Goal: Navigation & Orientation: Find specific page/section

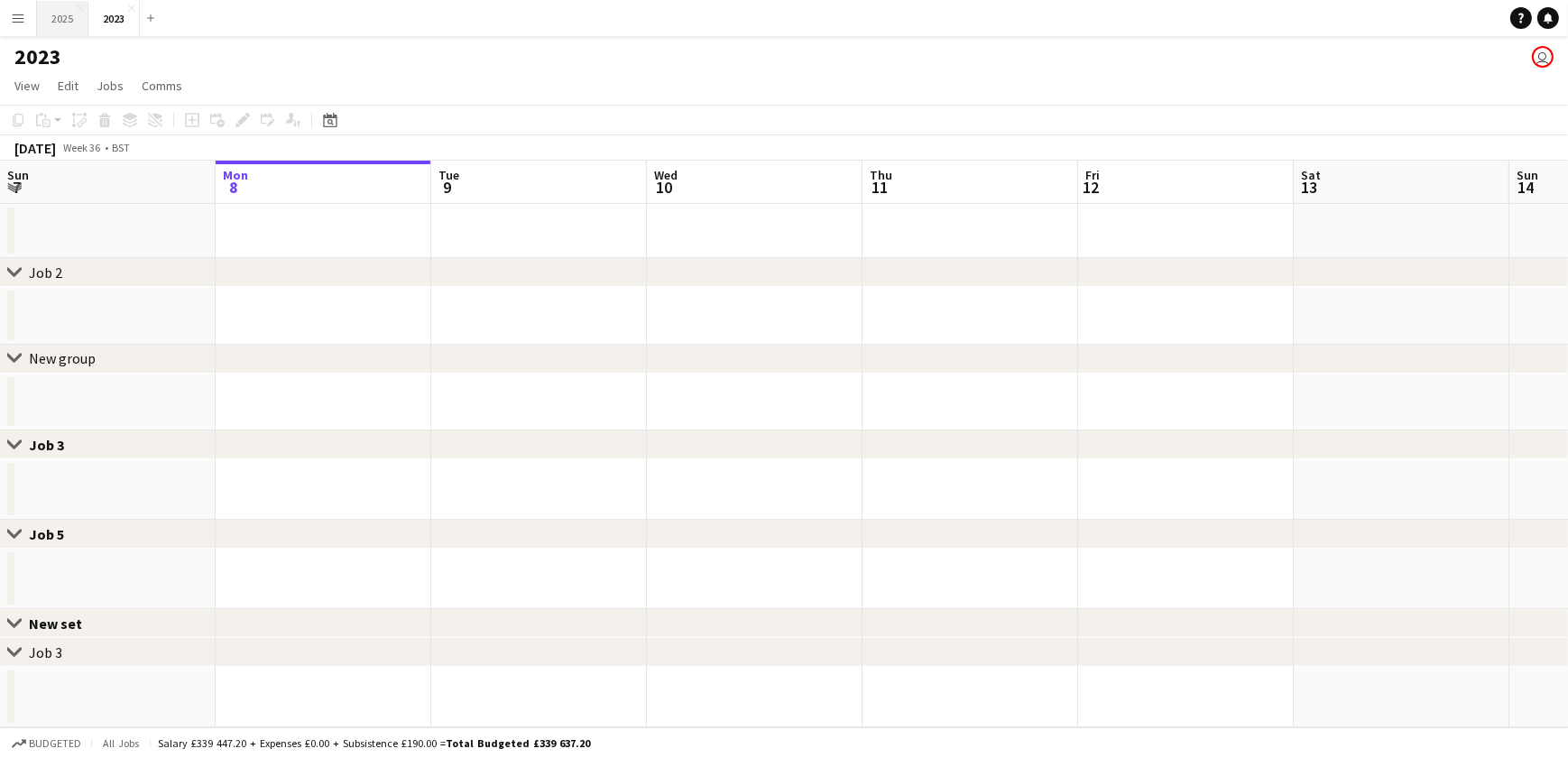
click at [70, 23] on button "2025 Close" at bounding box center [62, 19] width 51 height 35
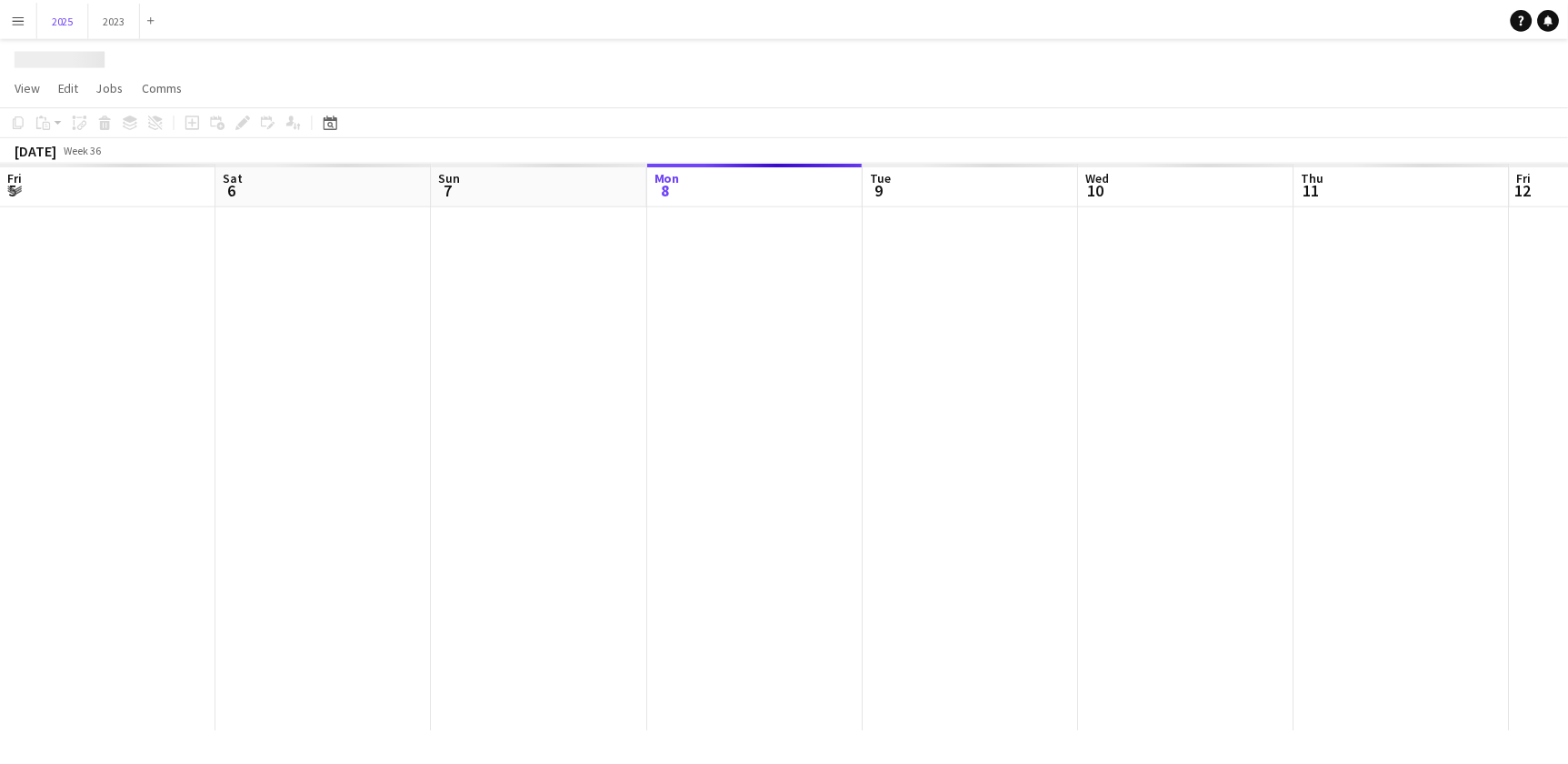
scroll to position [0, 434]
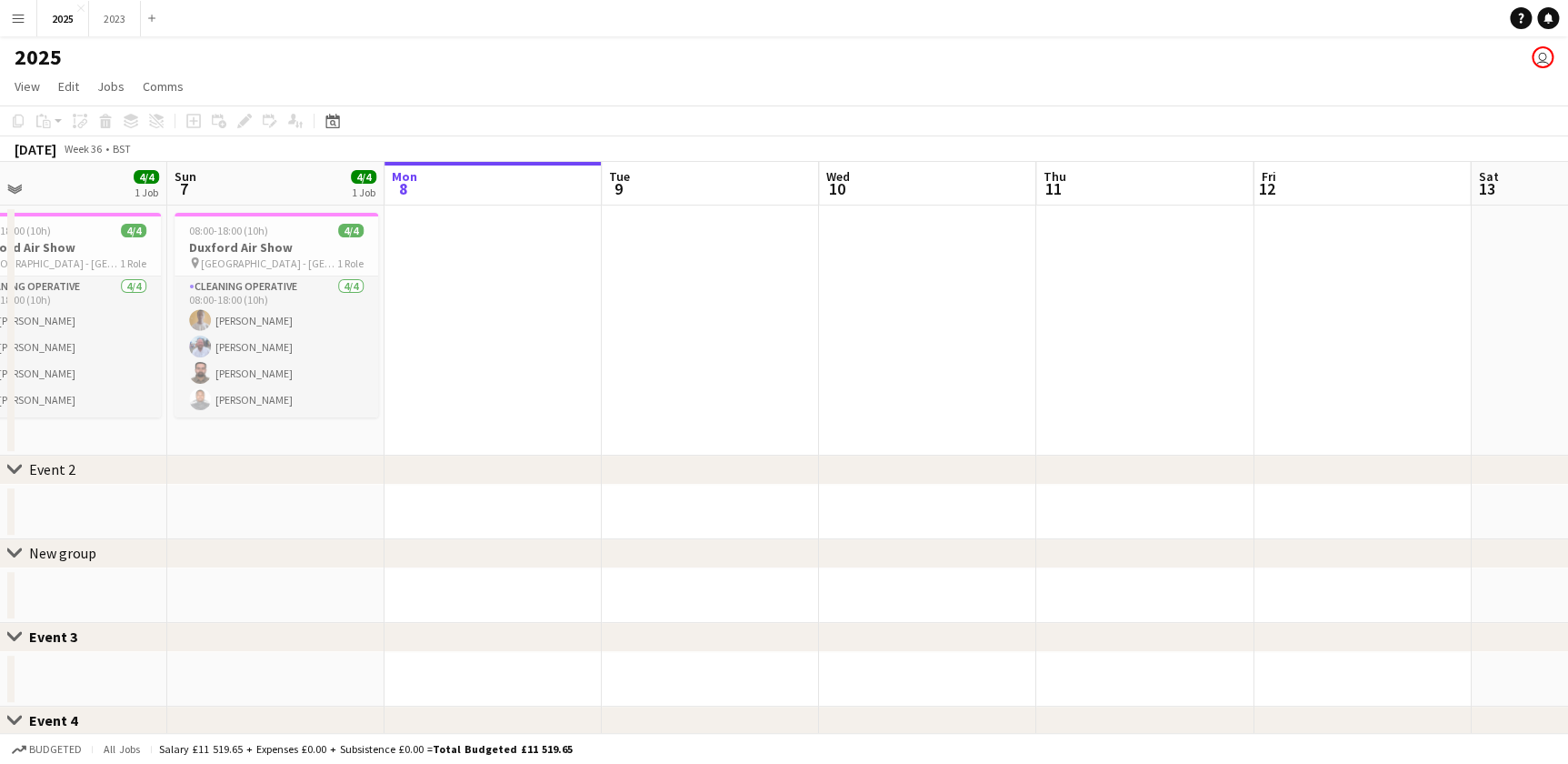
drag, startPoint x: 477, startPoint y: 421, endPoint x: 831, endPoint y: 421, distance: 354.0
click at [841, 420] on app-calendar-viewport "Thu 4 Fri 5 Sat 6 4/4 1 Job Sun 7 4/4 1 Job Mon 8 Tue 9 Wed 10 Thu 11 Fri 12 Sa…" at bounding box center [784, 631] width 1568 height 938
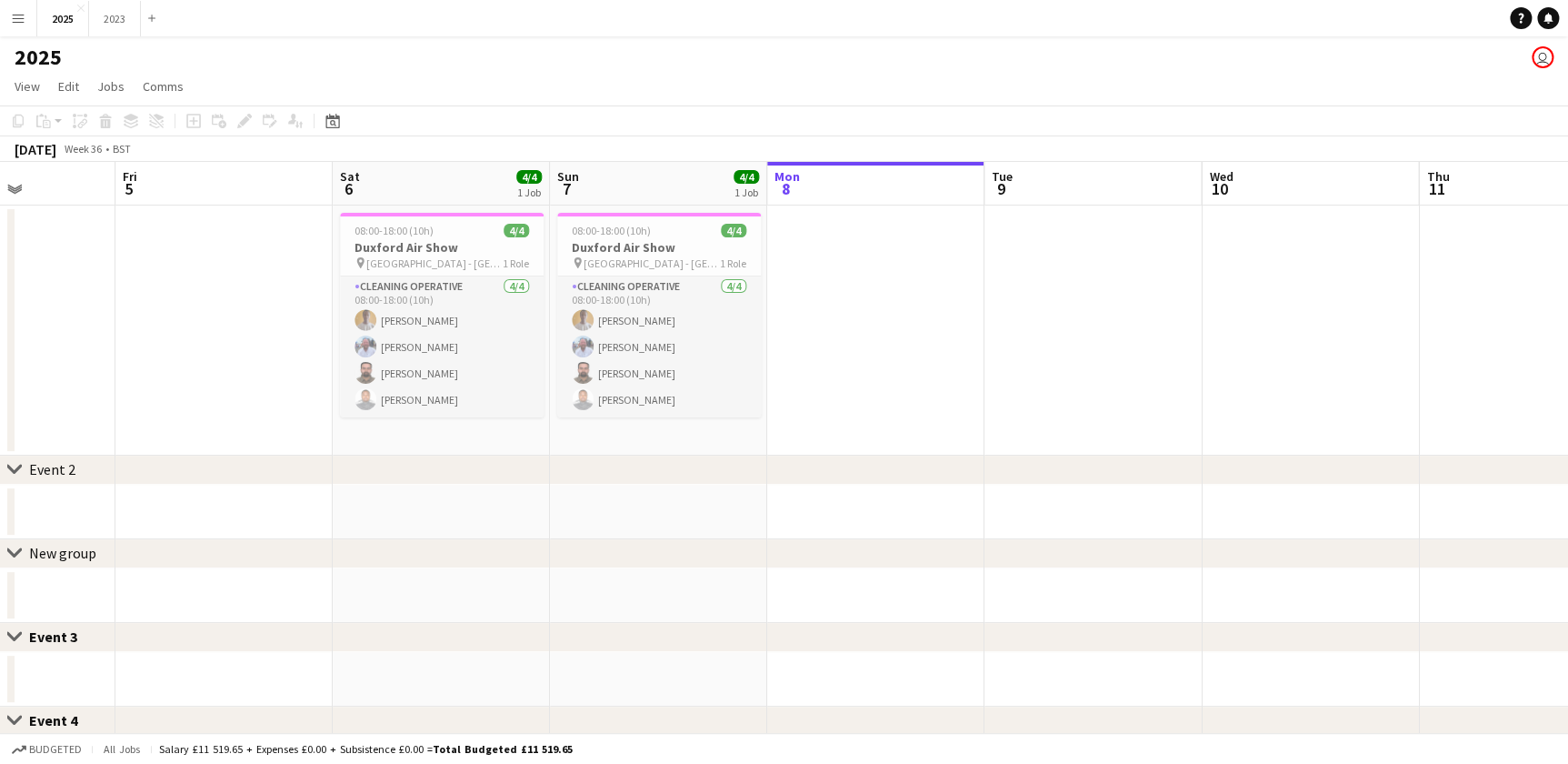
drag, startPoint x: 489, startPoint y: 445, endPoint x: 659, endPoint y: 442, distance: 170.0
click at [659, 442] on app-calendar-viewport "Tue 2 Wed 3 Thu 4 Fri 5 Sat 6 4/4 1 Job Sun 7 4/4 1 Job Mon 8 Tue 9 Wed 10 Thu …" at bounding box center [784, 631] width 1568 height 938
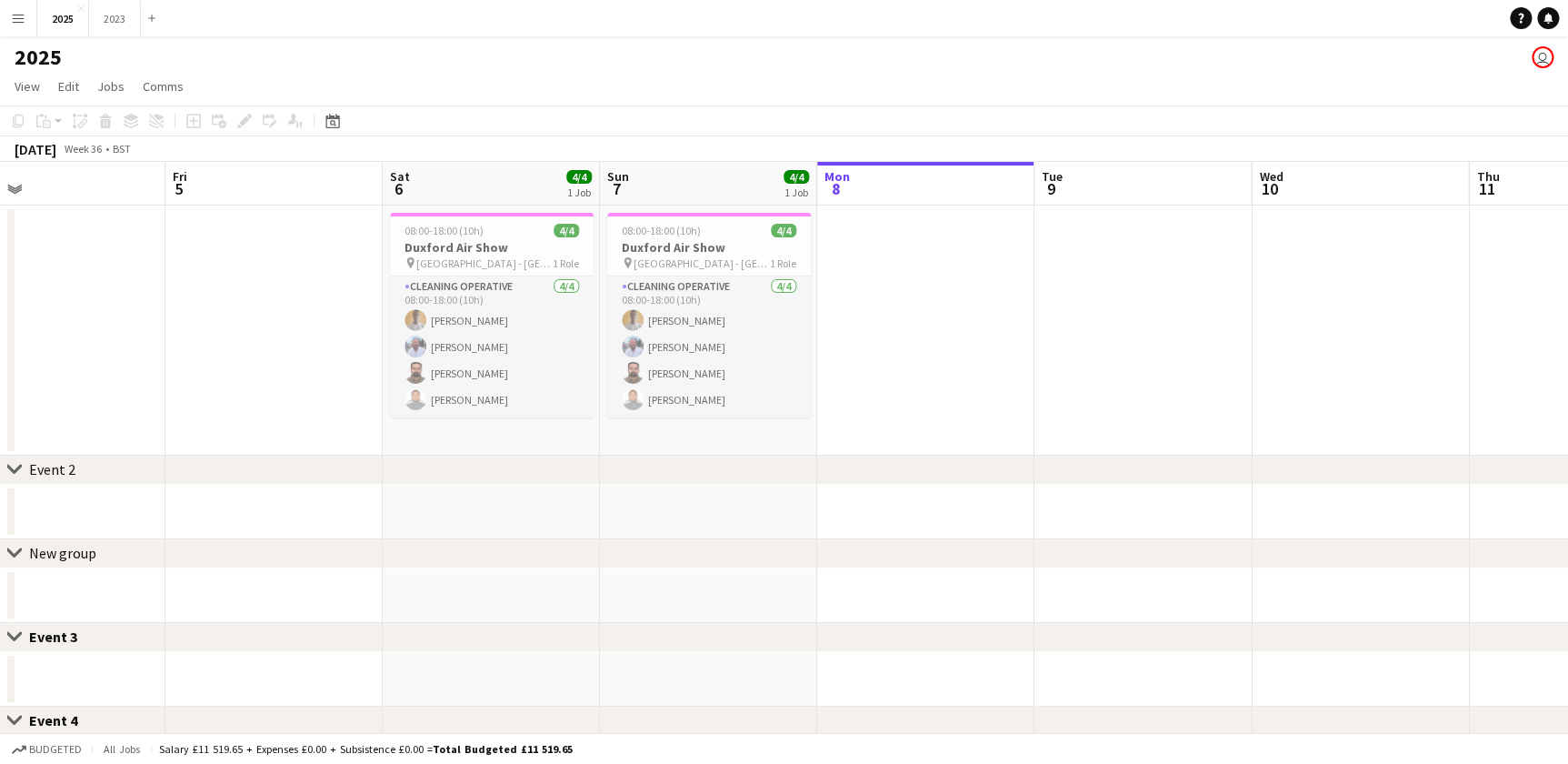
scroll to position [0, 427]
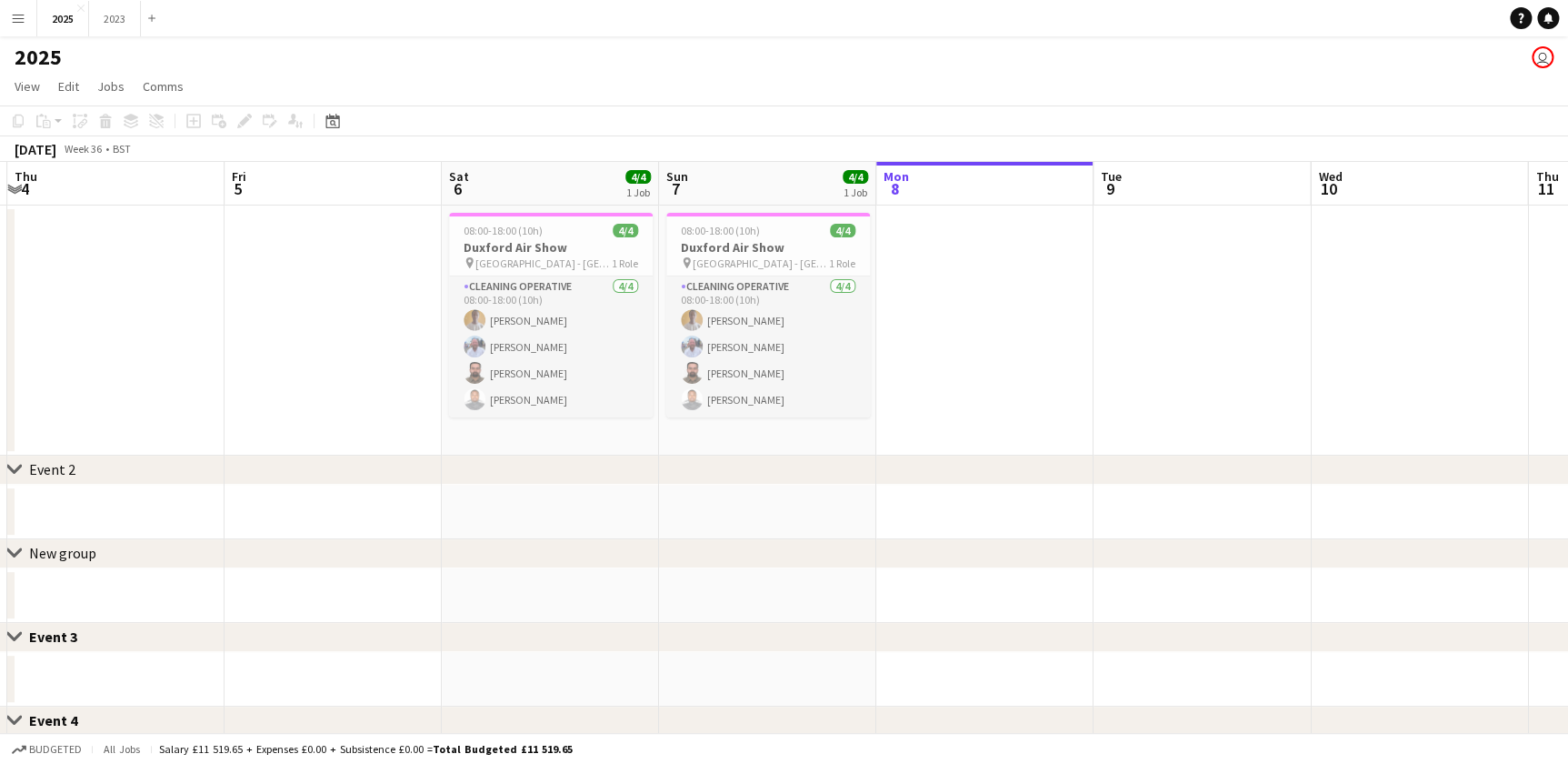
drag, startPoint x: 531, startPoint y: 521, endPoint x: 631, endPoint y: 521, distance: 100.0
click at [631, 521] on app-calendar-viewport "Tue 2 Wed 3 Thu 4 Fri 5 Sat 6 4/4 1 Job Sun 7 4/4 1 Job Mon 8 Tue 9 Wed 10 Thu …" at bounding box center [784, 631] width 1568 height 938
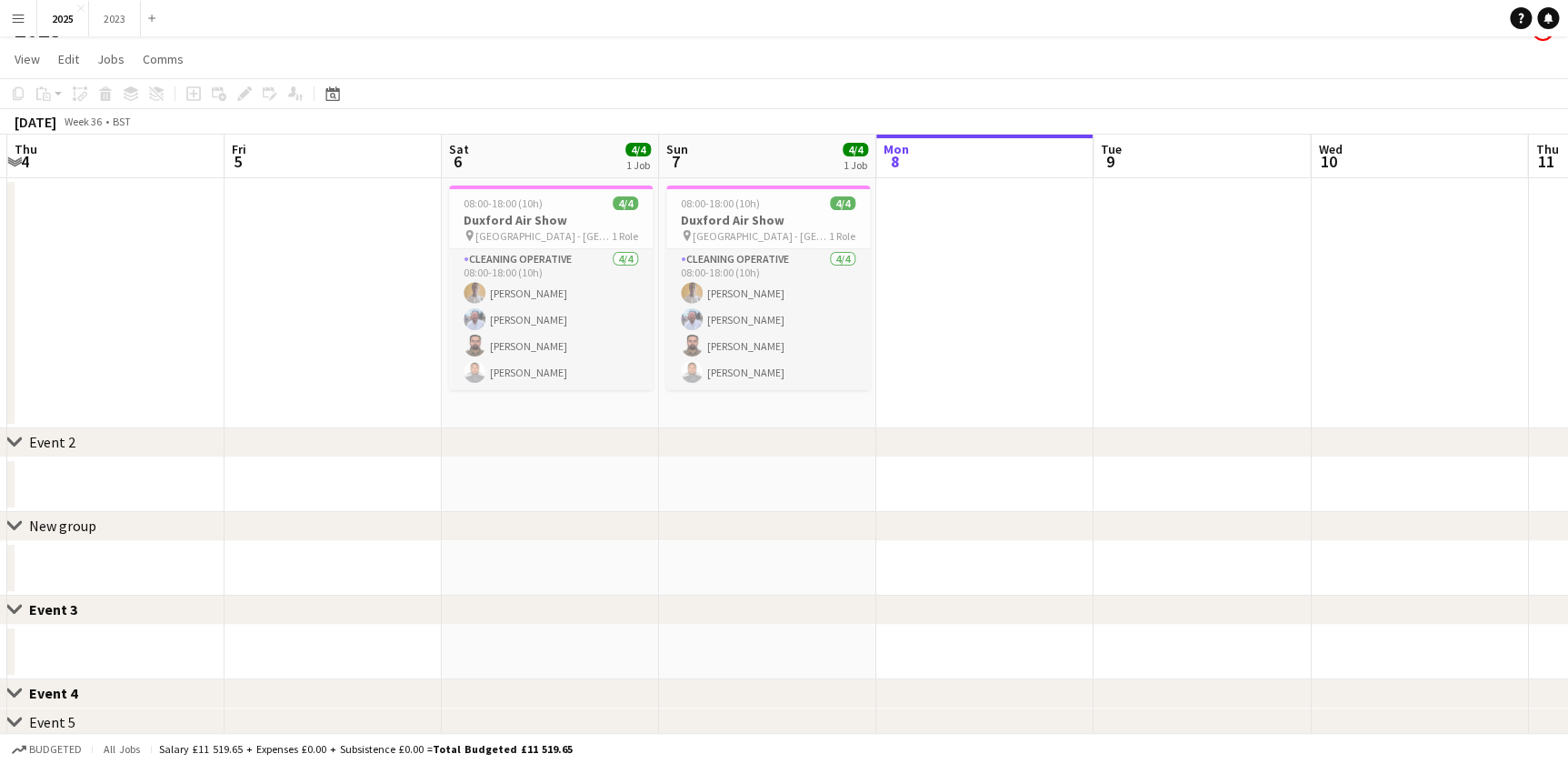
scroll to position [0, 0]
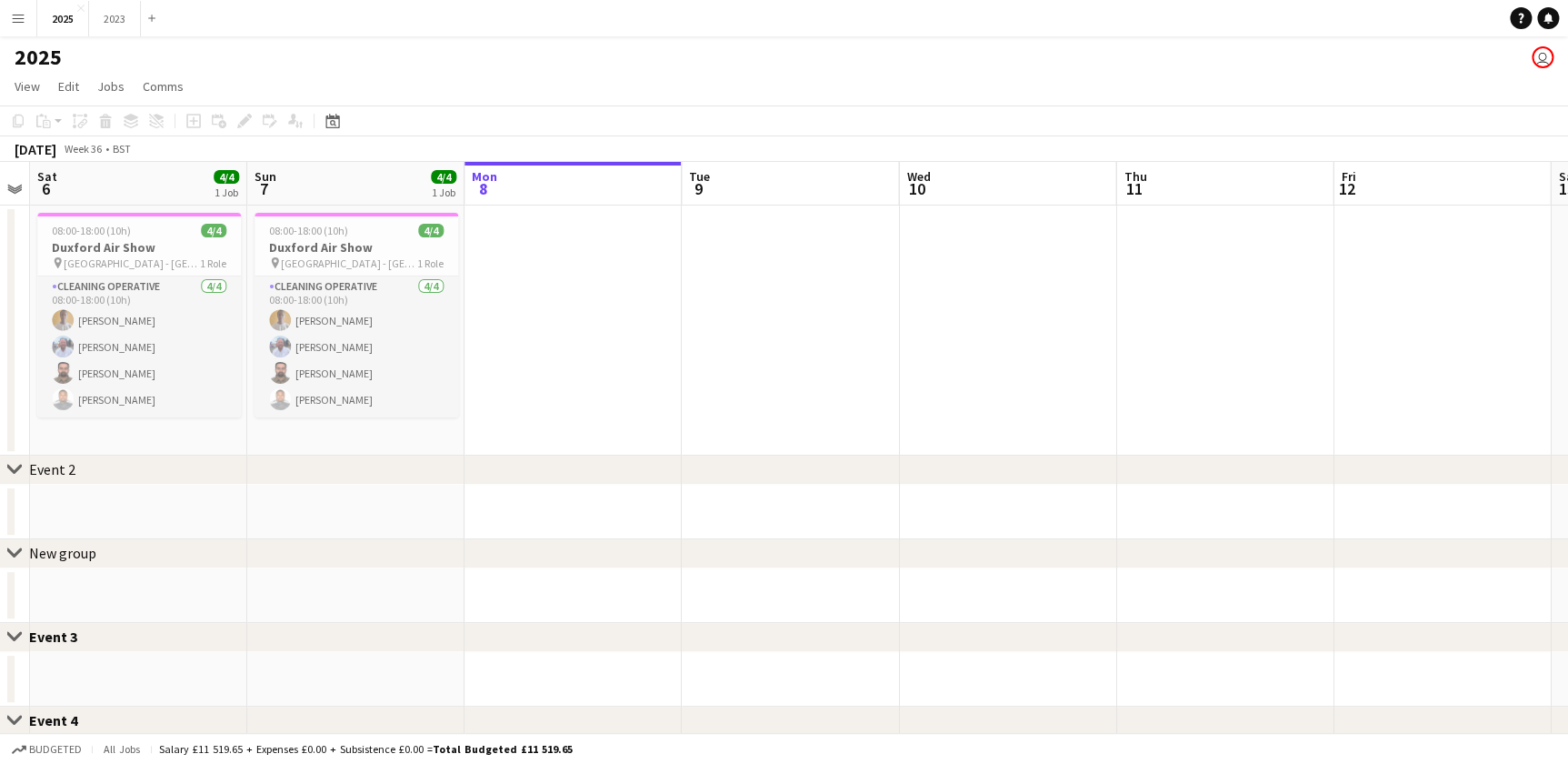
drag, startPoint x: 997, startPoint y: 507, endPoint x: 583, endPoint y: 503, distance: 414.0
click at [557, 506] on app-calendar-viewport "Tue 2 Wed 3 Thu 4 Fri 5 Sat 6 4/4 1 Job Sun 7 4/4 1 Job Mon 8 Tue 9 Wed 10 Thu …" at bounding box center [784, 631] width 1568 height 938
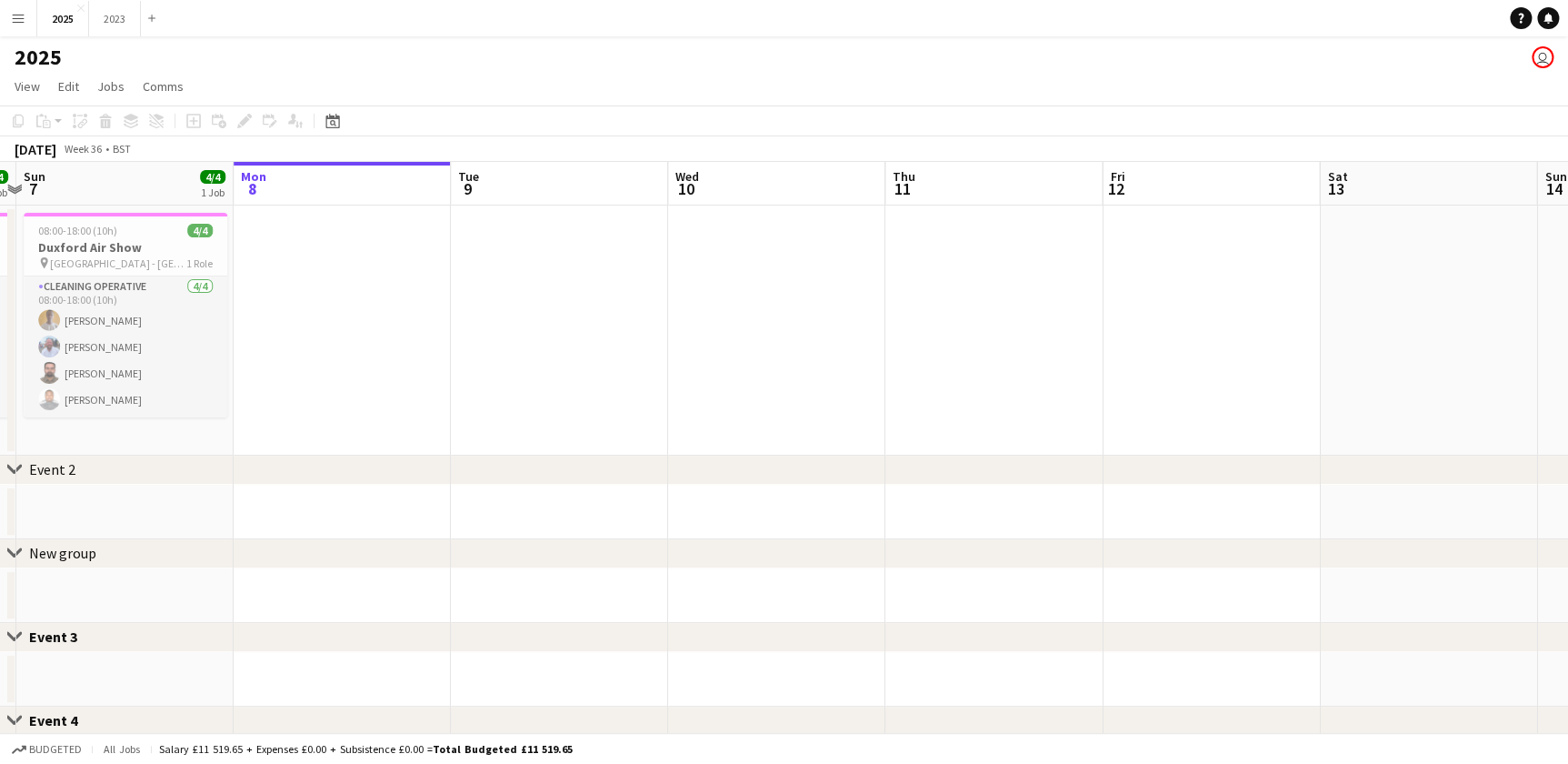
drag, startPoint x: 1106, startPoint y: 427, endPoint x: 879, endPoint y: 429, distance: 227.0
click at [879, 429] on app-calendar-viewport "Thu 4 Fri 5 Sat 6 4/4 1 Job Sun 7 4/4 1 Job Mon 8 Tue 9 Wed 10 Thu 11 Fri 12 Sa…" at bounding box center [784, 631] width 1568 height 938
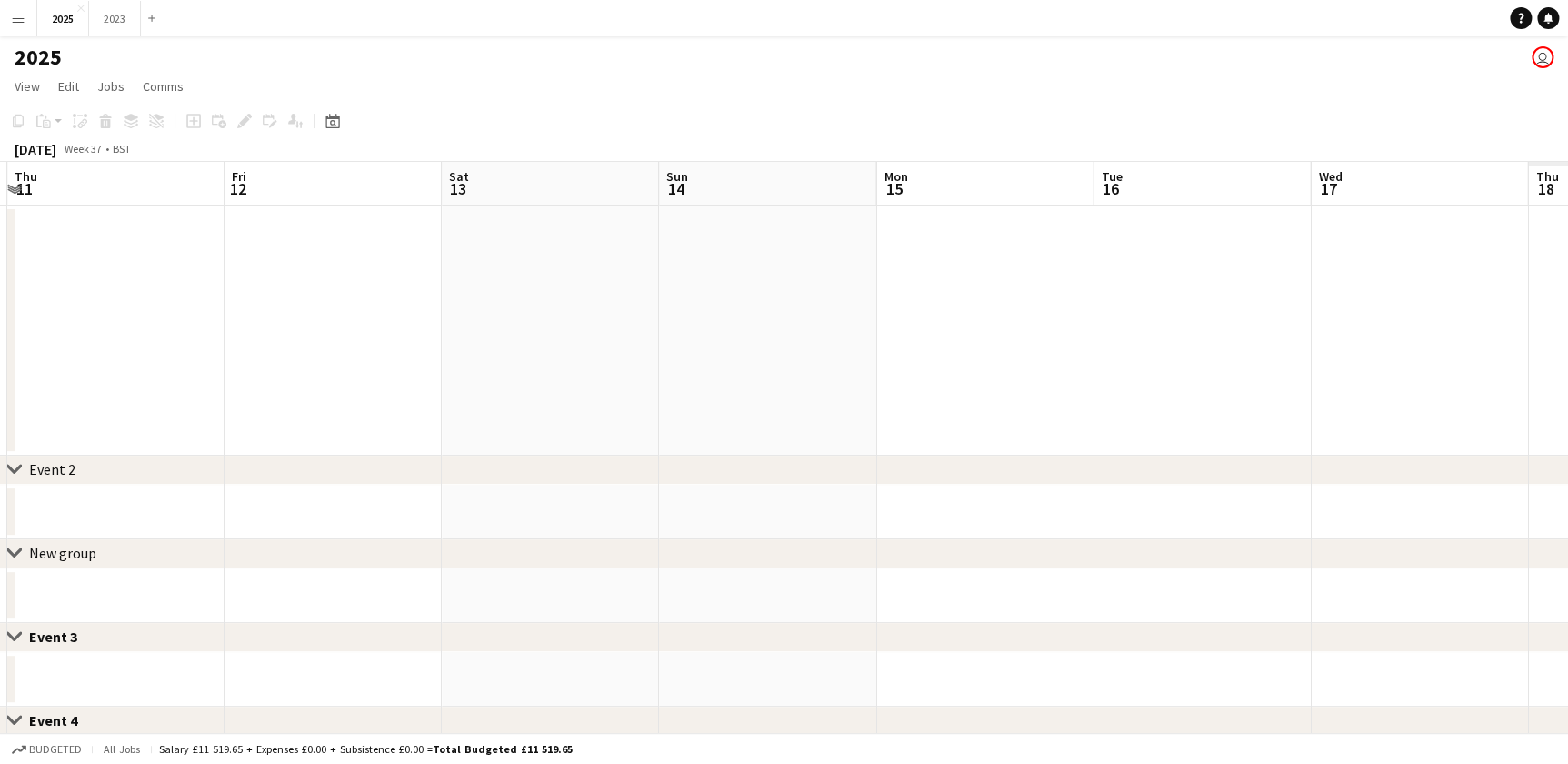
drag, startPoint x: 745, startPoint y: 431, endPoint x: 407, endPoint y: 433, distance: 338.0
click at [324, 444] on app-calendar-viewport "Sun 7 4/4 1 Job Mon 8 Tue 9 Wed 10 Thu 11 Fri 12 Sat 13 Sun 14 Mon 15 Tue 16 We…" at bounding box center [784, 631] width 1568 height 938
drag, startPoint x: 669, startPoint y: 443, endPoint x: 548, endPoint y: 439, distance: 121.1
click at [548, 439] on app-calendar-viewport "Tue 9 Wed 10 Thu 11 Fri 12 Sat 13 Sun 14 Mon 15 Tue 16 Wed 17 Thu 18 Fri 19 Sat…" at bounding box center [784, 631] width 1568 height 938
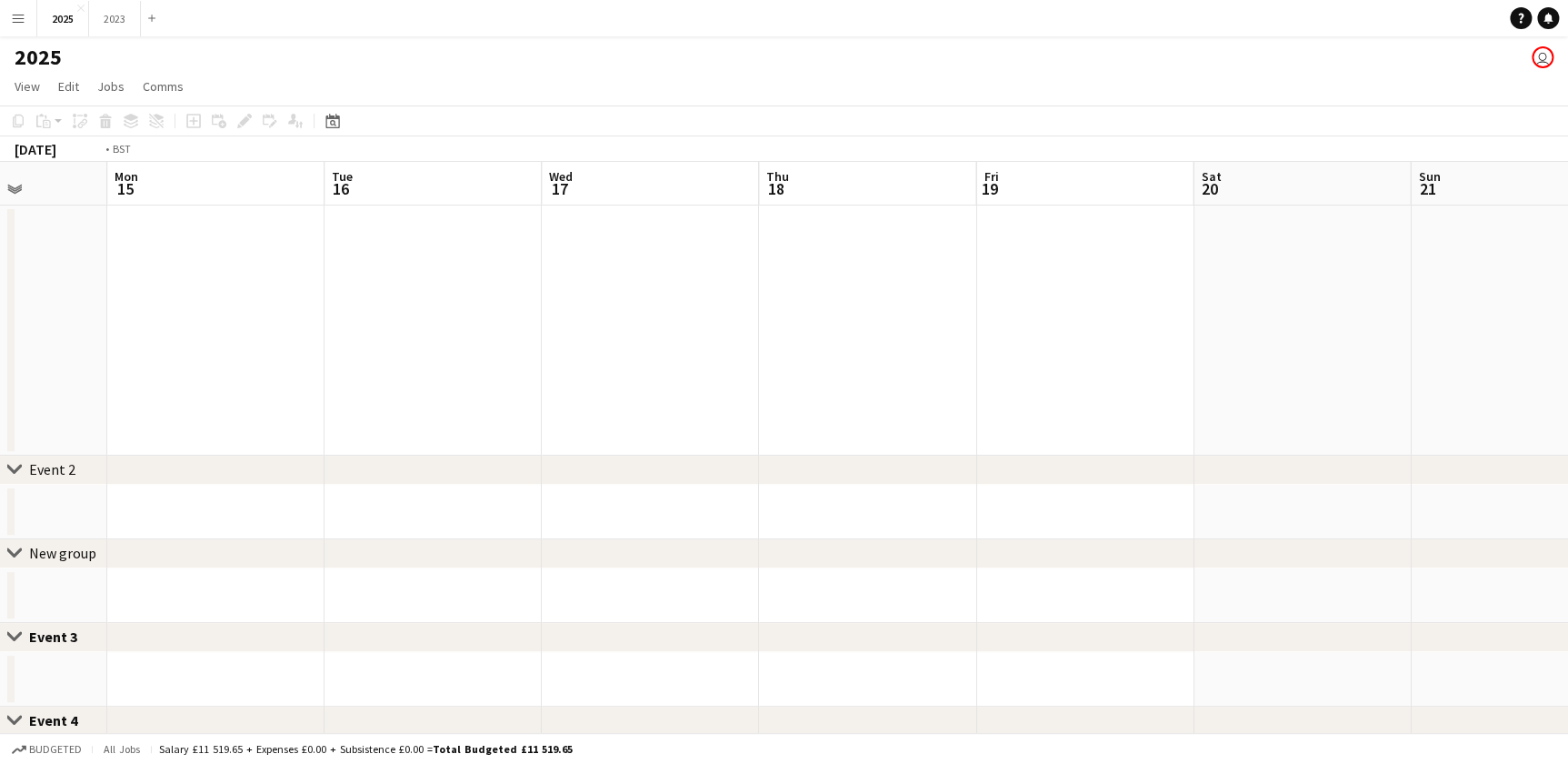
drag, startPoint x: 1100, startPoint y: 429, endPoint x: 683, endPoint y: 417, distance: 417.2
click at [626, 426] on app-calendar-viewport "Thu 11 Fri 12 Sat 13 Sun 14 Mon 15 Tue 16 Wed 17 Thu 18 Fri 19 Sat 20 Sun 21 Mo…" at bounding box center [784, 631] width 1568 height 938
drag, startPoint x: 973, startPoint y: 409, endPoint x: 494, endPoint y: 399, distance: 479.1
click at [496, 399] on app-calendar-viewport "Sat 13 Sun 14 Mon 15 Tue 16 Wed 17 Thu 18 Fri 19 Sat 20 Sun 21 Mon 22 Tue 23 We…" at bounding box center [784, 631] width 1568 height 938
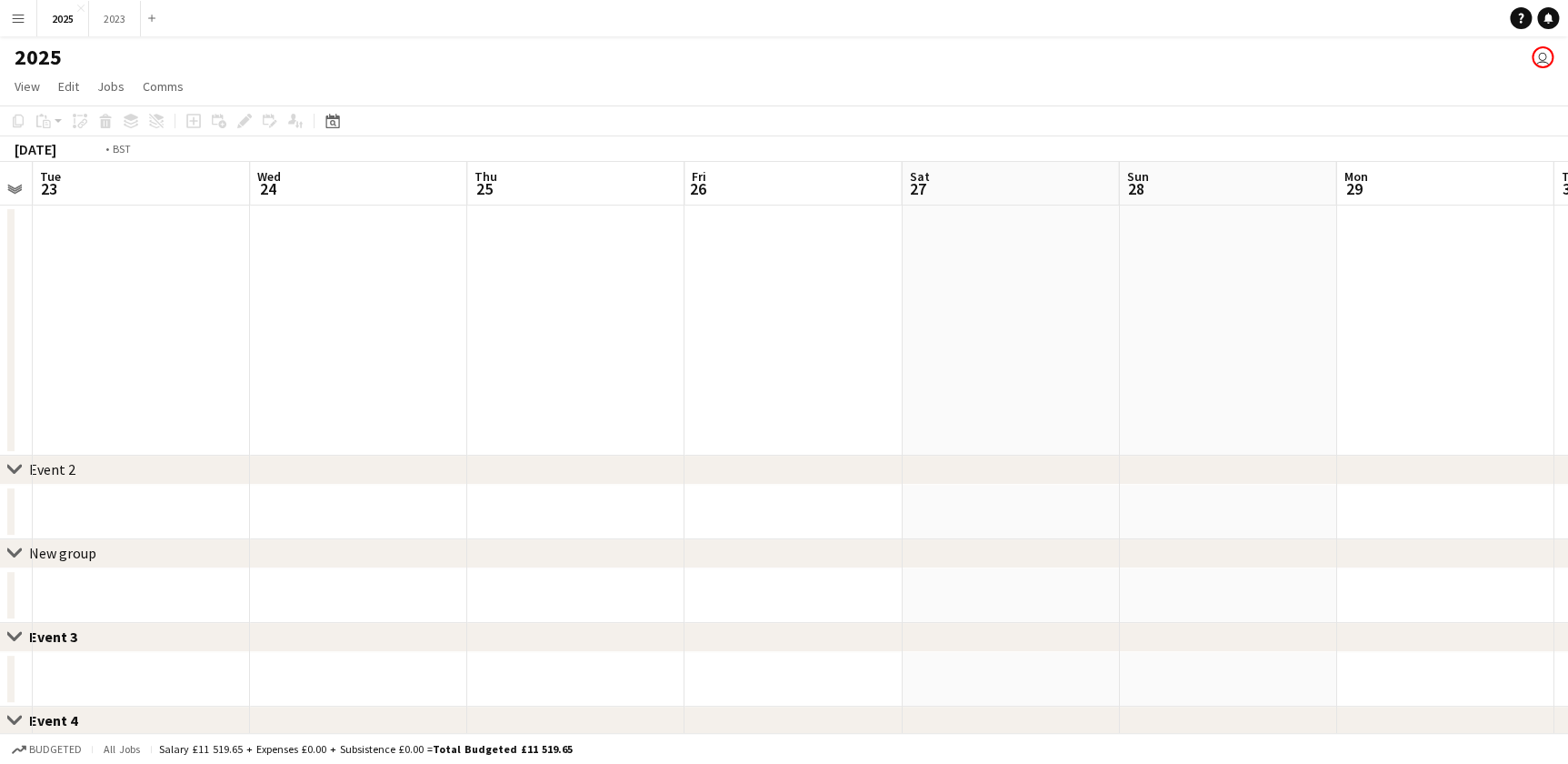
drag, startPoint x: 583, startPoint y: 389, endPoint x: 692, endPoint y: 380, distance: 109.4
click at [260, 371] on app-calendar-viewport "Fri 19 Sat 20 Sun 21 Mon 22 Tue 23 Wed 24 Thu 25 Fri 26 Sat 27 Sun 28 Mon 29 Tu…" at bounding box center [784, 631] width 1568 height 938
drag, startPoint x: 506, startPoint y: 373, endPoint x: 130, endPoint y: 351, distance: 376.6
click at [131, 351] on app-calendar-viewport "Fri 19 Sat 20 Sun 21 Mon 22 Tue 23 Wed 24 Thu 25 Fri 26 Sat 27 Sun 28 Mon 29 Tu…" at bounding box center [784, 631] width 1568 height 938
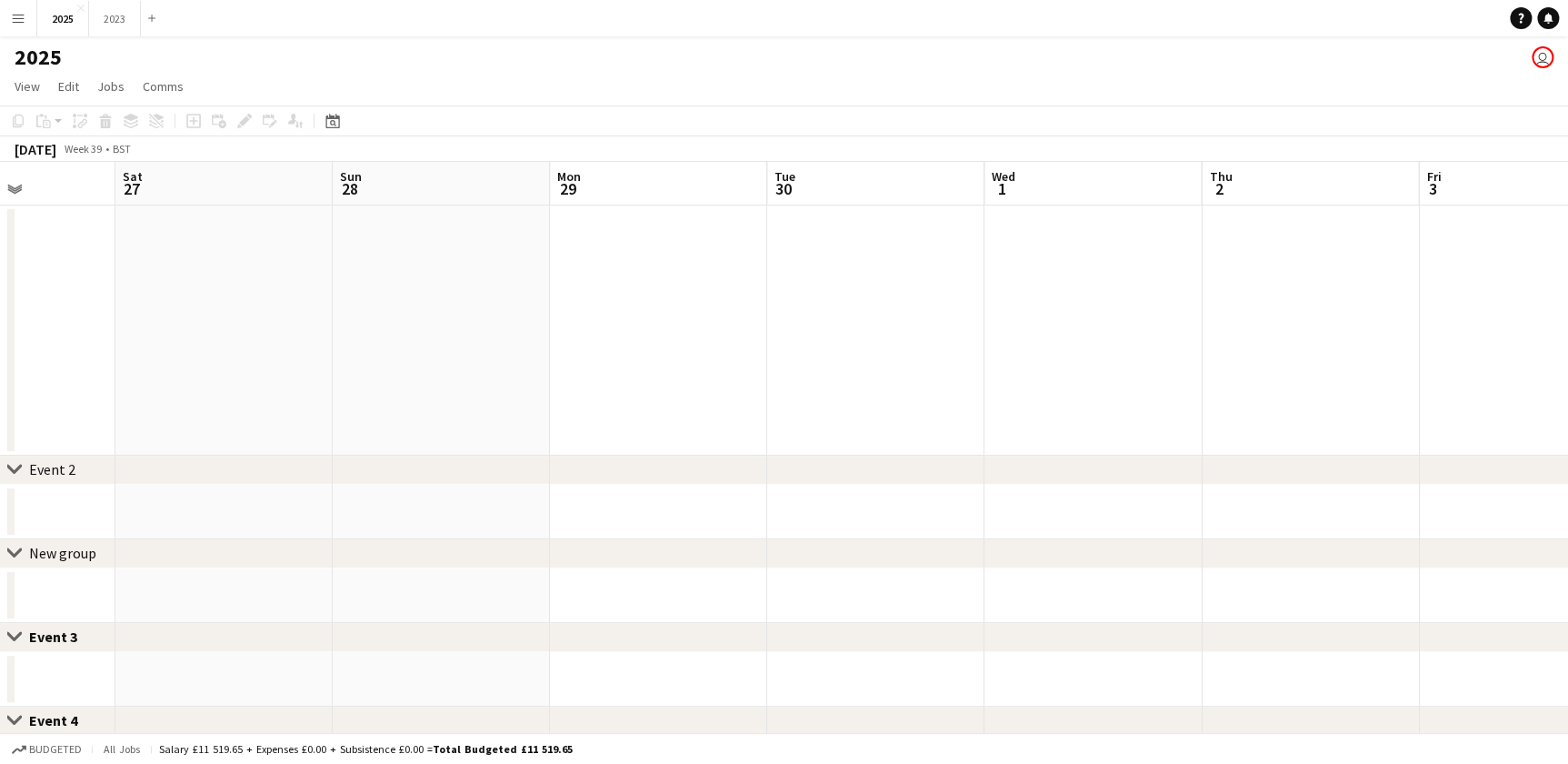
click at [1079, 379] on app-calendar-viewport "Wed 24 Thu 25 Fri 26 Sat 27 Sun 28 Mon 29 Tue 30 Wed 1 Thu 2 Fri 3 Sat 4 Sun 5 …" at bounding box center [784, 631] width 1568 height 938
click at [850, 384] on app-calendar-viewport "Wed 24 Thu 25 Fri 26 Sat 27 Sun 28 Mon 29 Tue 30 Wed 1 Thu 2 Fri 3 Sat 4 Sun 5 …" at bounding box center [784, 631] width 1568 height 938
drag, startPoint x: 151, startPoint y: 403, endPoint x: 702, endPoint y: 405, distance: 551.0
click at [702, 405] on app-calendar-viewport "Sat 20 Sun 21 Mon 22 Tue 23 Wed 24 Thu 25 Fri 26 Sat 27 Sun 28 Mon 29 Tue 30 We…" at bounding box center [784, 631] width 1568 height 938
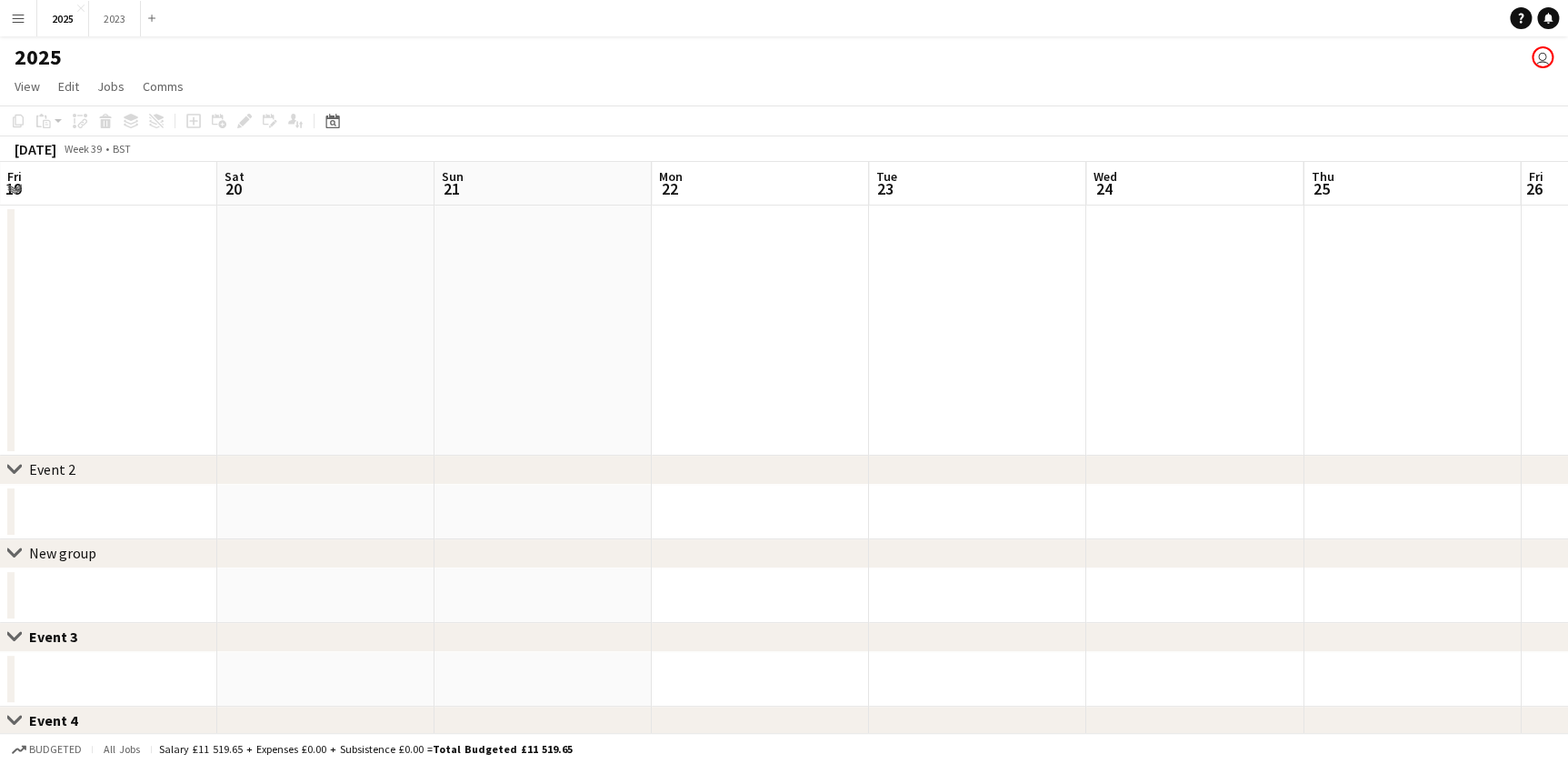
click at [709, 397] on app-calendar-viewport "Wed 17 Thu 18 Fri 19 Sat 20 Sun 21 Mon 22 Tue 23 Wed 24 Thu 25 Fri 26 Sat 27 Su…" at bounding box center [784, 631] width 1568 height 938
drag, startPoint x: 439, startPoint y: 387, endPoint x: 411, endPoint y: 398, distance: 30.1
click at [809, 391] on app-calendar-viewport "Mon 15 Tue 16 Wed 17 Thu 18 Fri 19 Sat 20 Sun 21 Mon 22 Tue 23 Wed 24 Thu 25 Fr…" at bounding box center [784, 631] width 1568 height 938
drag, startPoint x: 411, startPoint y: 398, endPoint x: 700, endPoint y: 412, distance: 289.3
click at [937, 408] on app-calendar-viewport "Sat 13 Sun 14 Mon 15 Tue 16 Wed 17 Thu 18 Fri 19 Sat 20 Sun 21 Mon 22 Tue 23 We…" at bounding box center [784, 631] width 1568 height 938
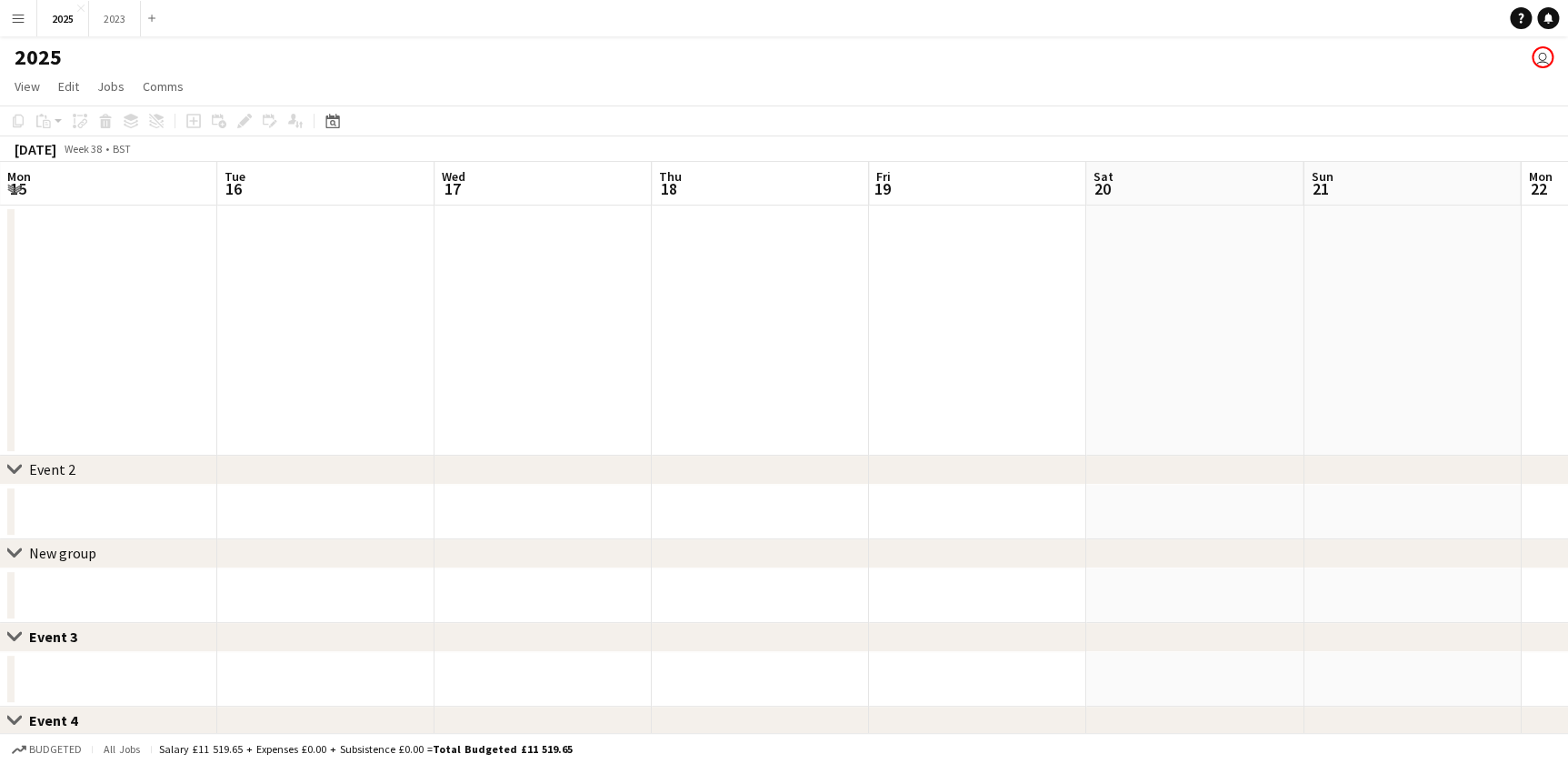
scroll to position [0, 0]
drag, startPoint x: 841, startPoint y: 416, endPoint x: 516, endPoint y: 420, distance: 325.0
click at [939, 416] on app-calendar-viewport "Thu 11 Fri 12 Sat 13 Sun 14 Mon 15 Tue 16 Wed 17 Thu 18 Fri 19 Sat 20 Sun 21 Mo…" at bounding box center [784, 631] width 1568 height 938
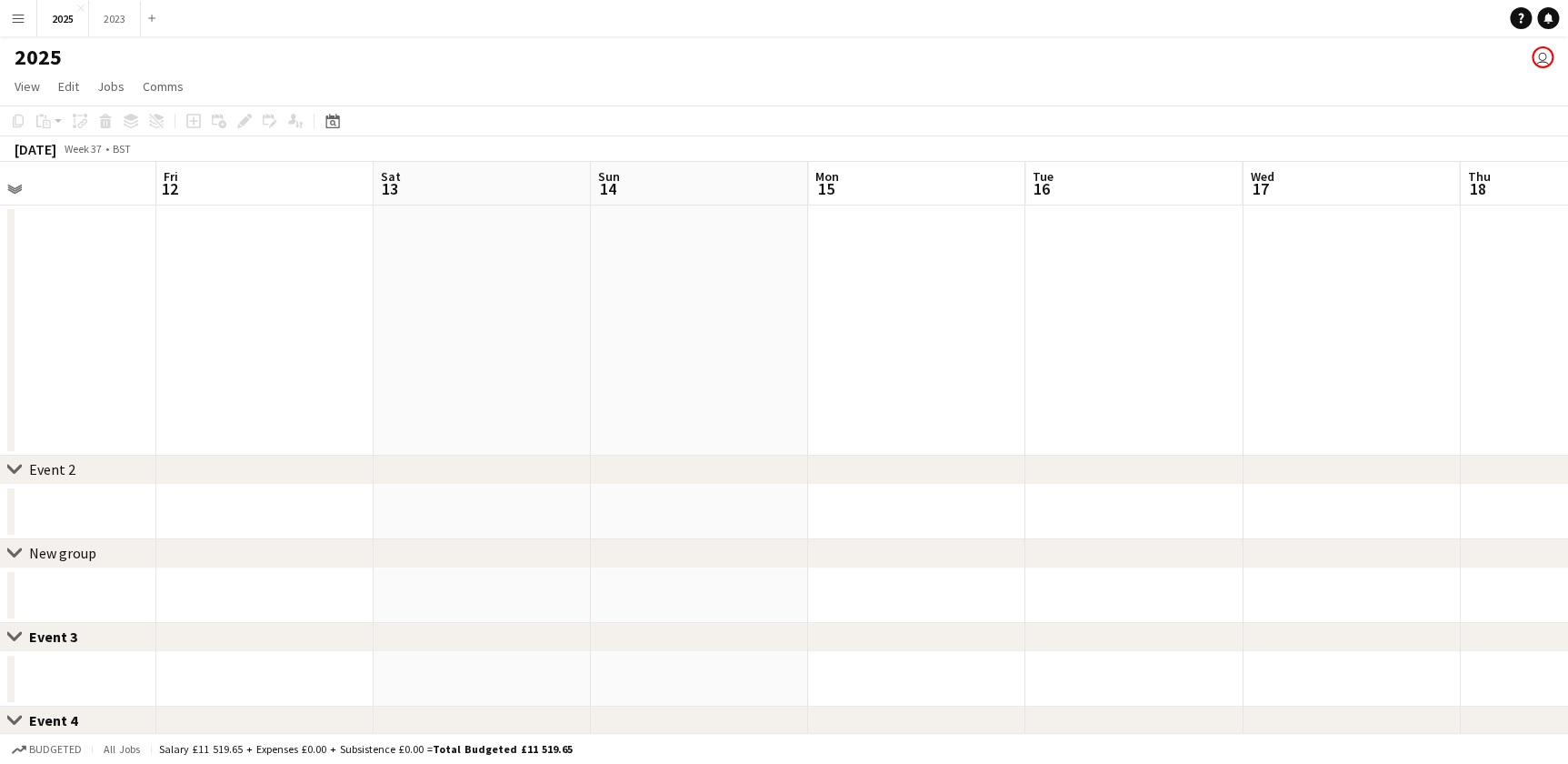
drag, startPoint x: 817, startPoint y: 421, endPoint x: 634, endPoint y: 426, distance: 183.1
click at [854, 422] on app-calendar-viewport "Tue 9 Wed 10 Thu 11 Fri 12 Sat 13 Sun 14 Mon 15 Tue 16 Wed 17 Thu 18 Fri 19 Sat…" at bounding box center [784, 631] width 1568 height 938
click at [931, 427] on app-calendar-viewport "Sun 7 4/4 1 Job Mon 8 Tue 9 Wed 10 Thu 11 Fri 12 Sat 13 Sun 14 Mon 15 Tue 16 We…" at bounding box center [784, 631] width 1568 height 938
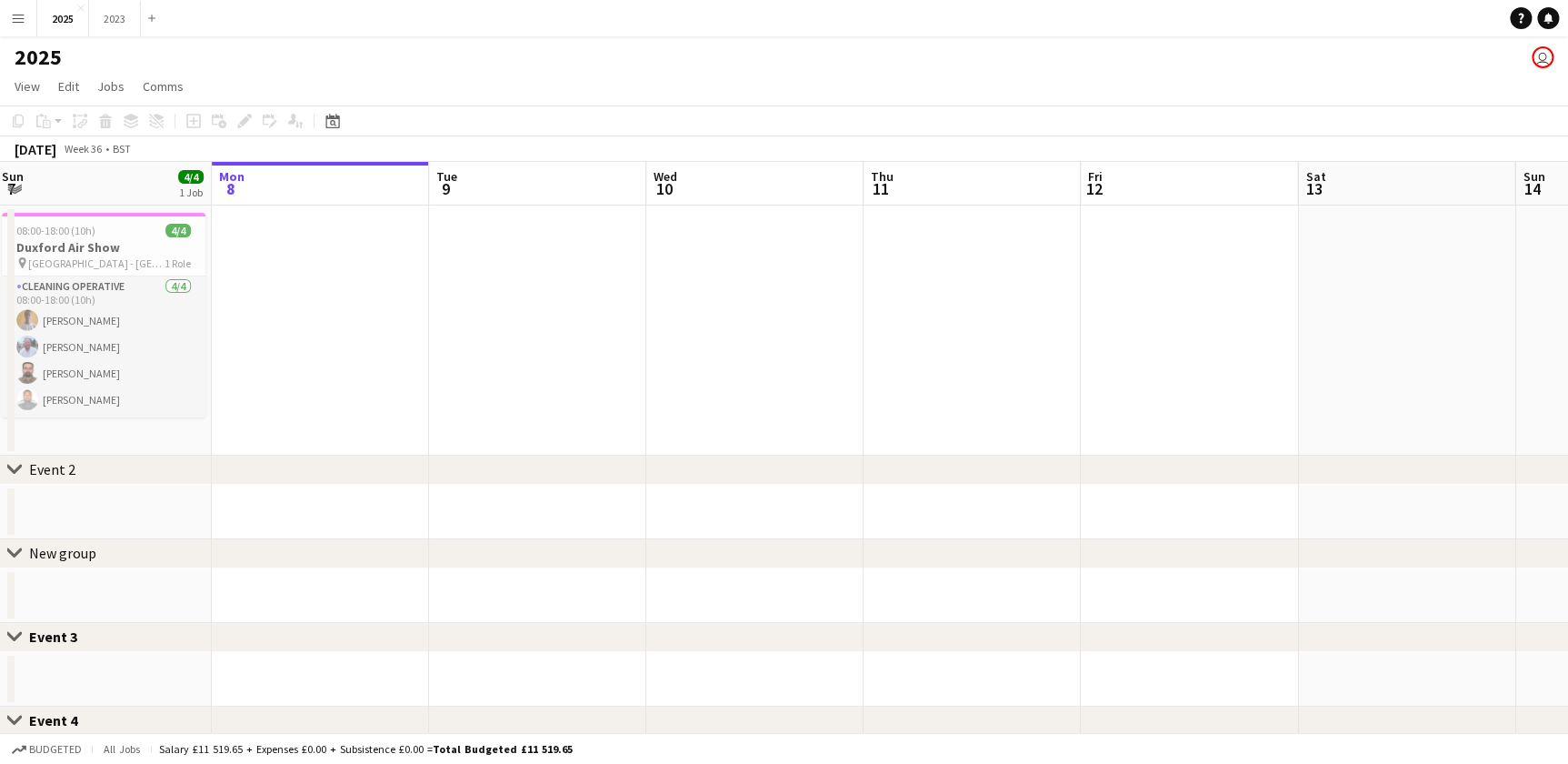
drag, startPoint x: 466, startPoint y: 426, endPoint x: 918, endPoint y: 426, distance: 452.0
click at [917, 426] on app-calendar-viewport "Fri 5 Sat 6 4/4 1 Job Sun 7 4/4 1 Job Mon 8 Tue 9 Wed 10 Thu 11 Fri 12 Sat 13 S…" at bounding box center [784, 631] width 1568 height 938
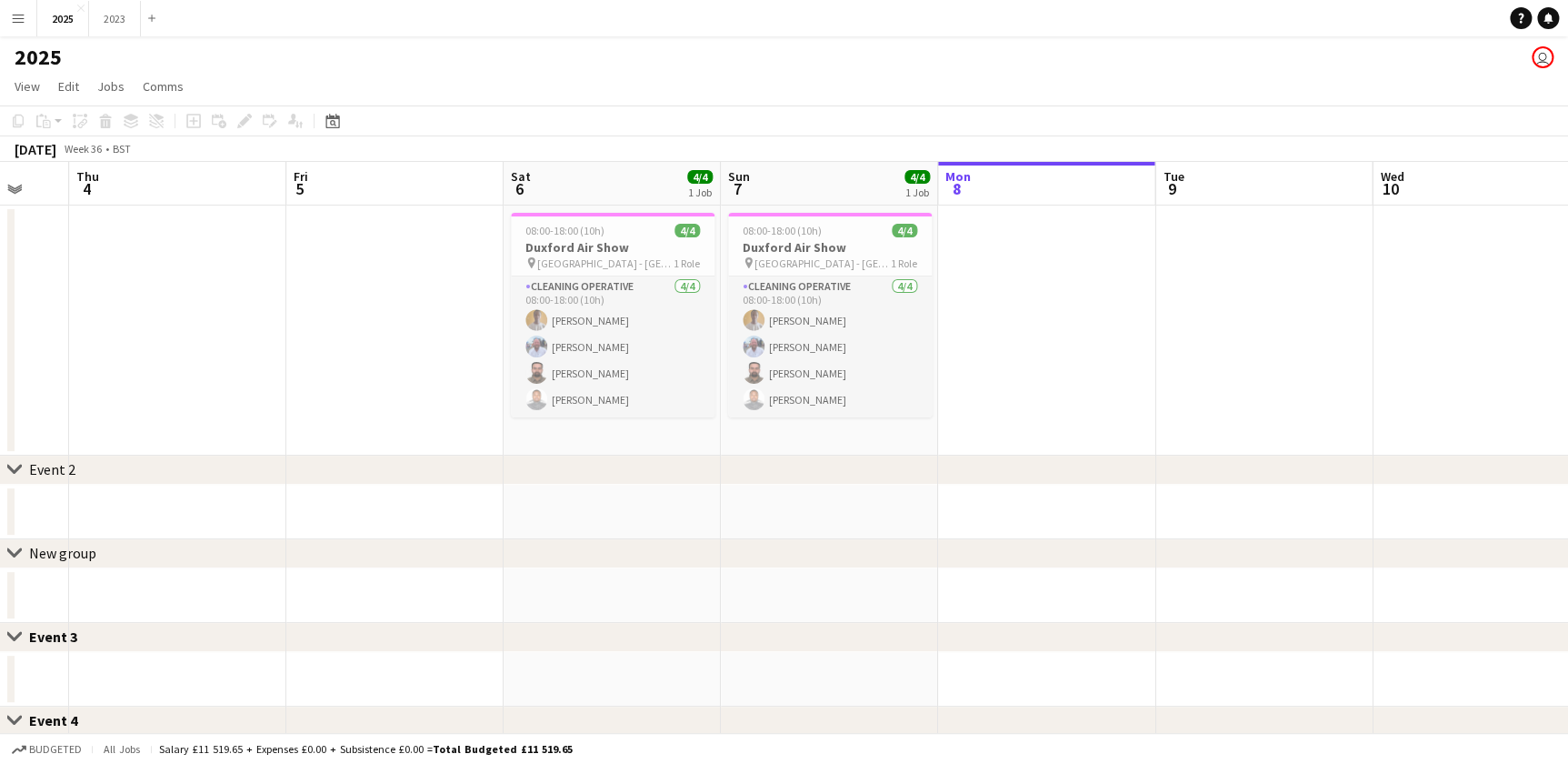
drag, startPoint x: 606, startPoint y: 434, endPoint x: 616, endPoint y: 438, distance: 10.8
click at [683, 438] on app-calendar-viewport "Mon 1 Tue 2 Wed 3 Thu 4 Fri 5 Sat 6 4/4 1 Job Sun 7 4/4 1 Job Mon 8 Tue 9 Wed 1…" at bounding box center [784, 631] width 1568 height 938
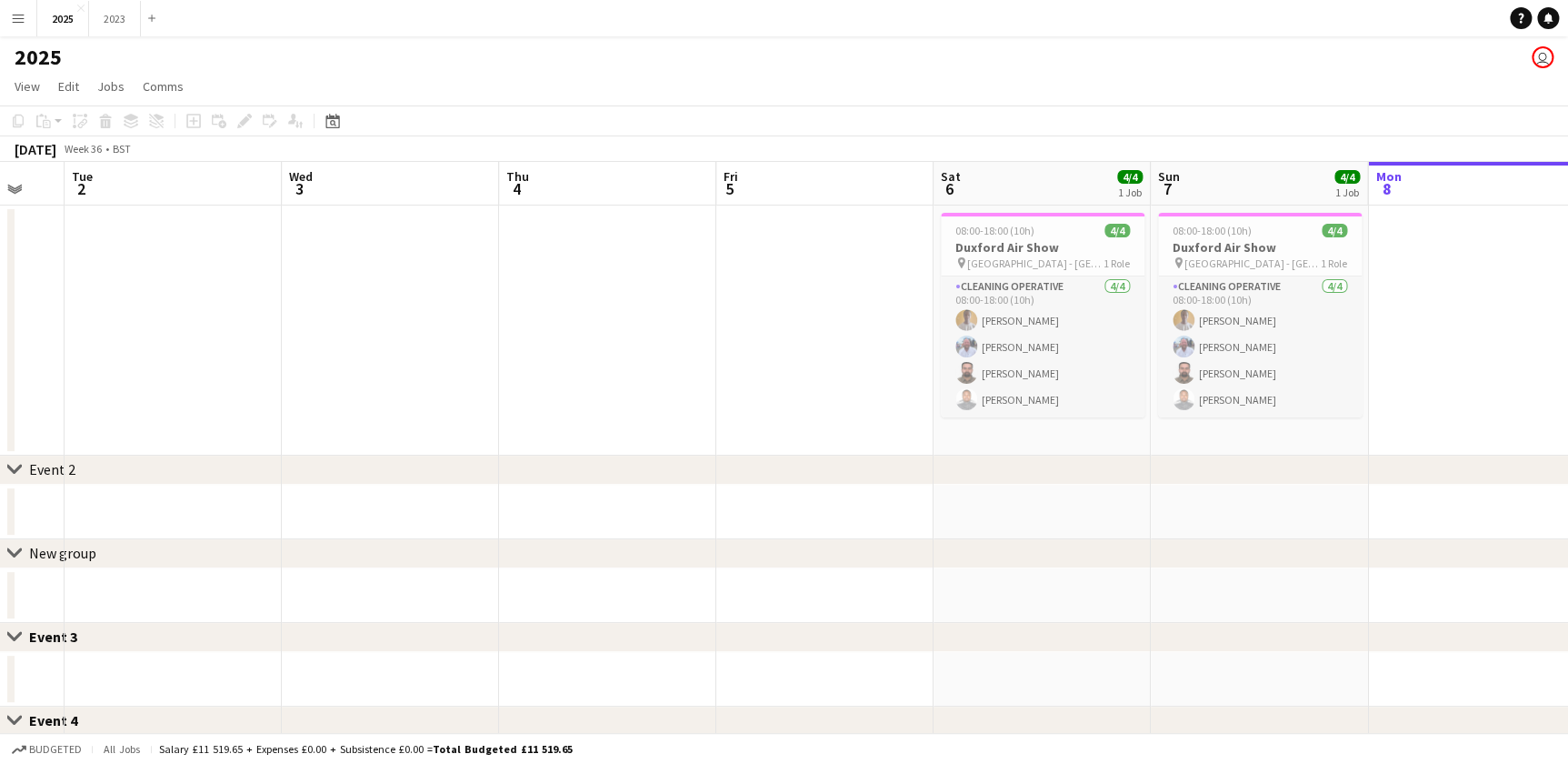
click at [500, 430] on app-calendar-viewport "Sun 31 Mon 1 Tue 2 Wed 3 Thu 4 Fri 5 Sat 6 4/4 1 Job Sun 7 4/4 1 Job Mon 8 Tue …" at bounding box center [784, 631] width 1568 height 938
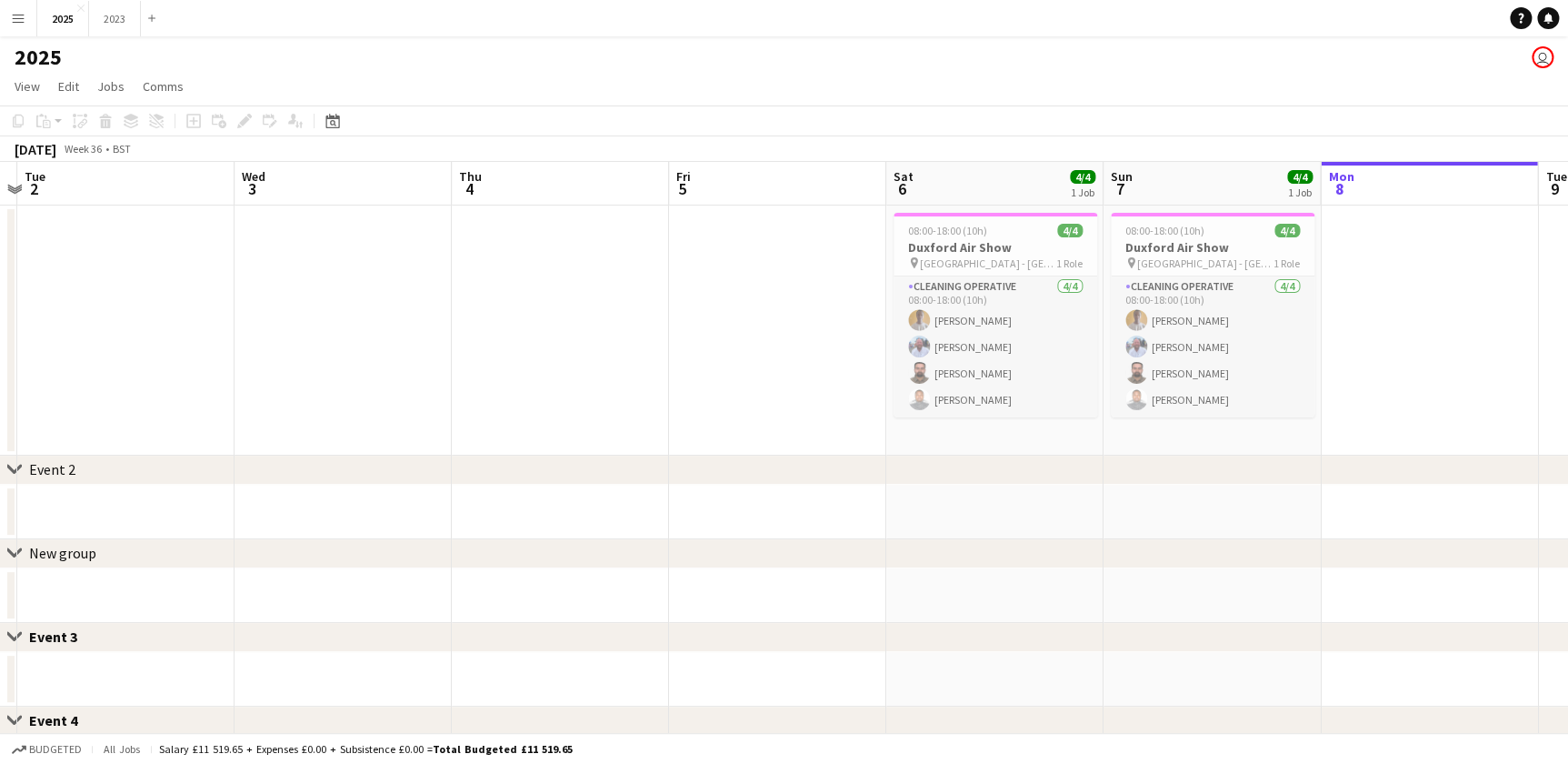
scroll to position [0, 667]
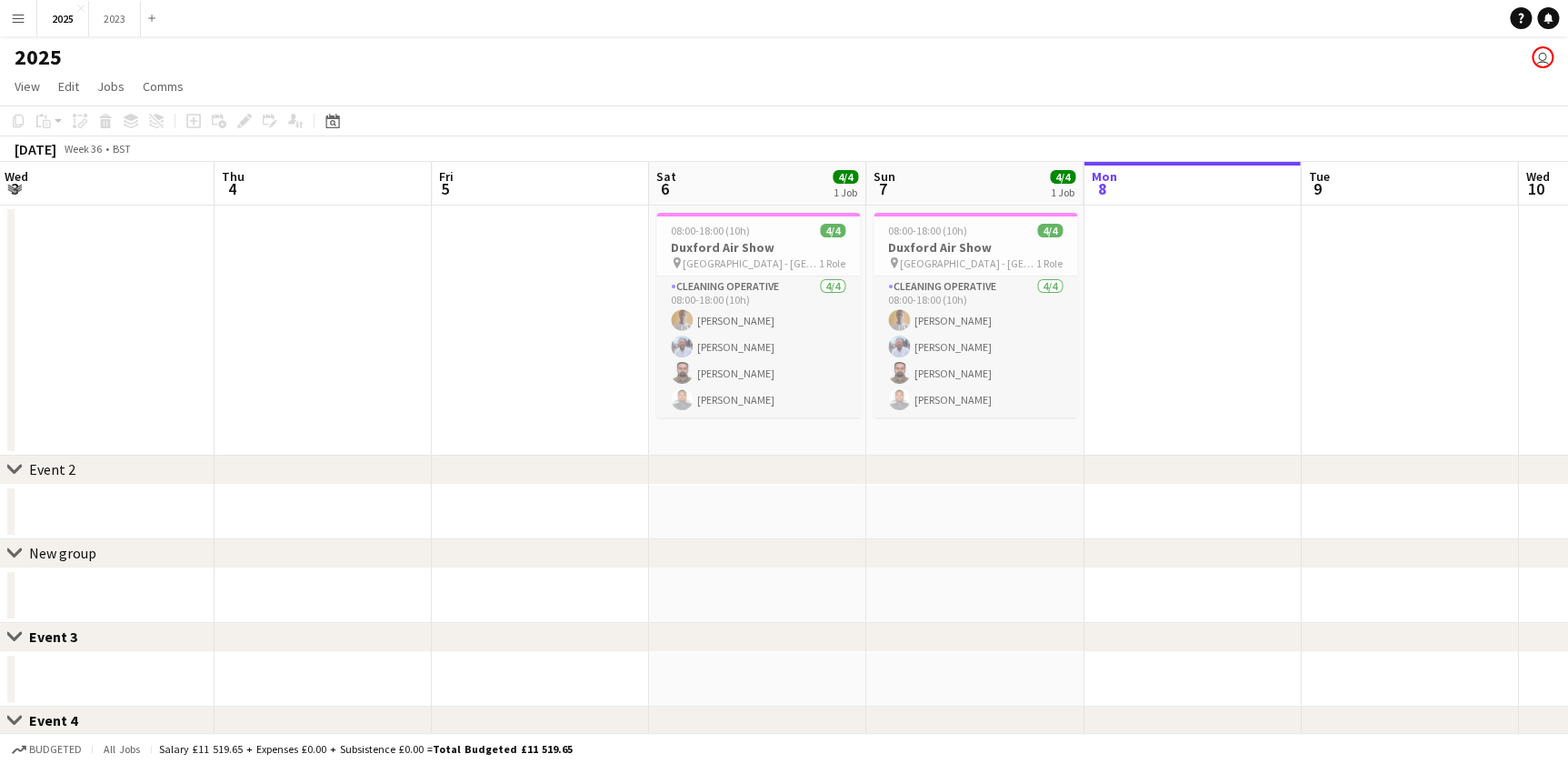
drag, startPoint x: 669, startPoint y: 429, endPoint x: 510, endPoint y: 429, distance: 159.0
click at [518, 429] on app-calendar-viewport "Sun 31 Mon 1 Tue 2 Wed 3 Thu 4 Fri 5 Sat 6 4/4 1 Job Sun 7 4/4 1 Job Mon 8 Tue …" at bounding box center [784, 631] width 1568 height 938
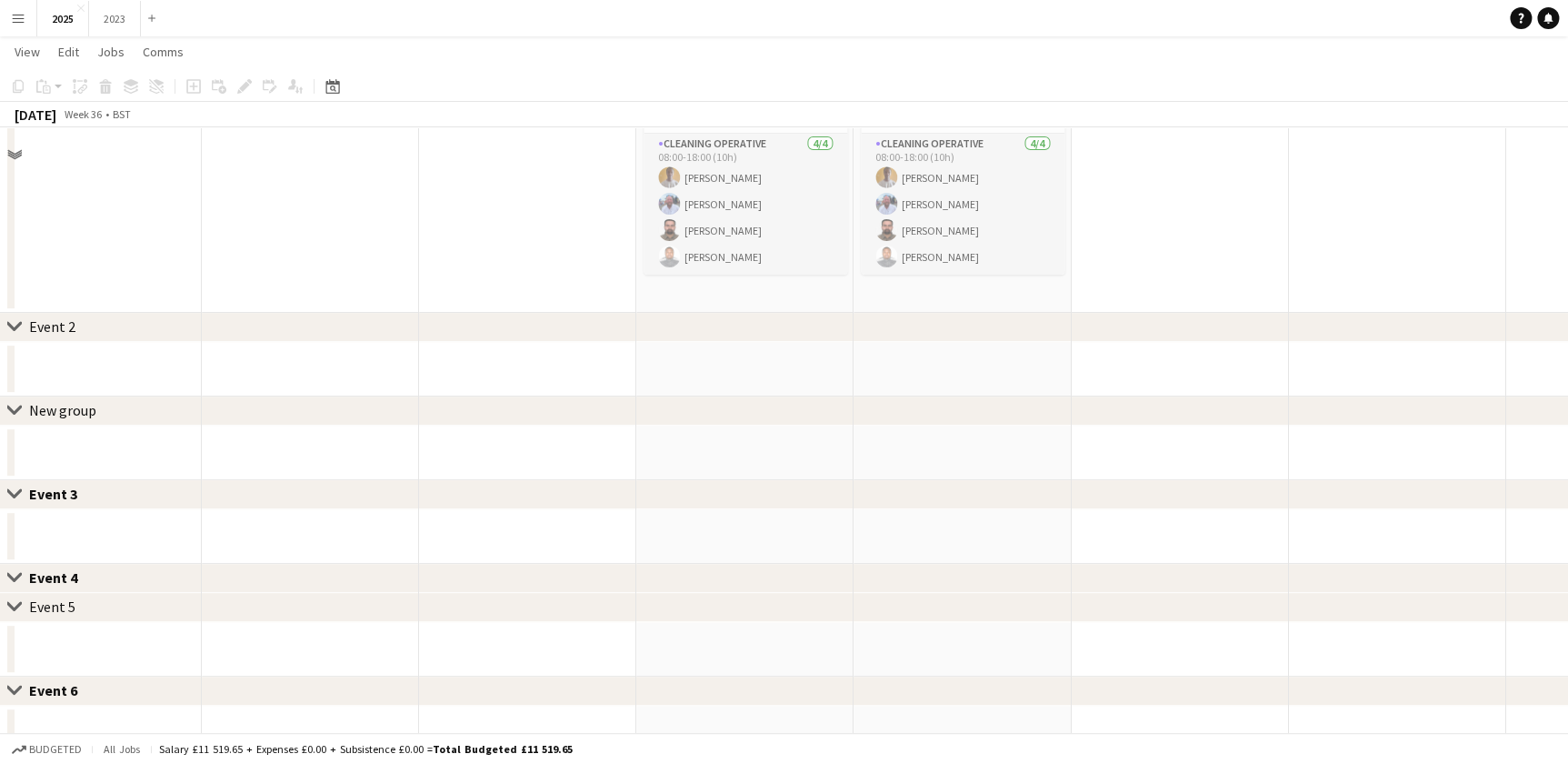
scroll to position [0, 0]
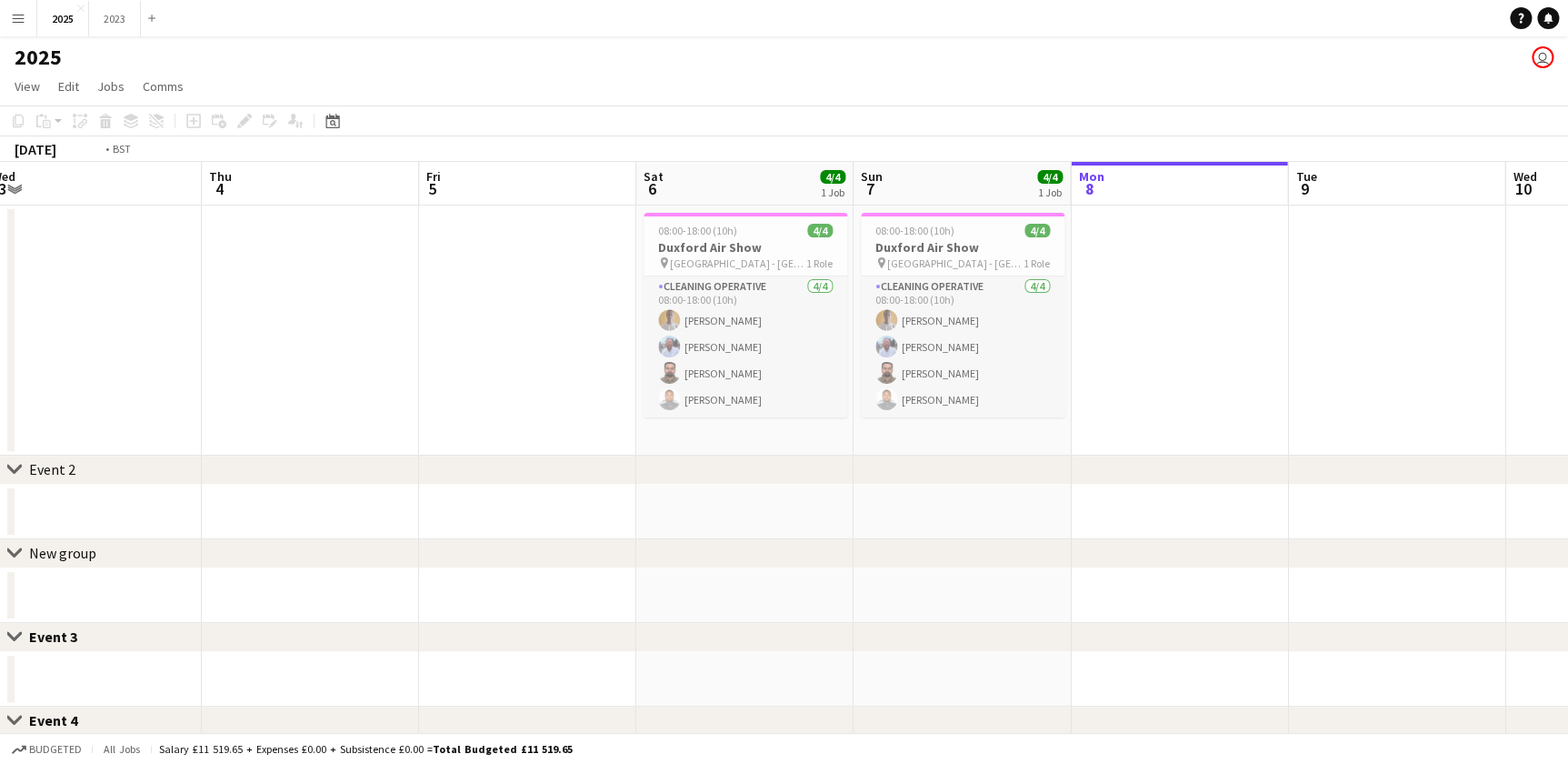
click at [815, 341] on app-calendar-viewport "Sun 31 Mon 1 Tue 2 Wed 3 Thu 4 Fri 5 Sat 6 4/4 1 Job Sun 7 4/4 1 Job Mon 8 Tue …" at bounding box center [784, 631] width 1568 height 938
click at [491, 387] on app-calendar-viewport "Sun 31 Mon 1 Tue 2 Wed 3 Thu 4 Fri 5 Sat 6 4/4 1 Job Sun 7 4/4 1 Job Mon 8 Tue …" at bounding box center [784, 631] width 1568 height 938
click at [644, 396] on app-calendar-viewport "Sun 31 Mon 1 Tue 2 Wed 3 Thu 4 Fri 5 Sat 6 4/4 1 Job Sun 7 4/4 1 Job Mon 8 Tue …" at bounding box center [784, 631] width 1568 height 938
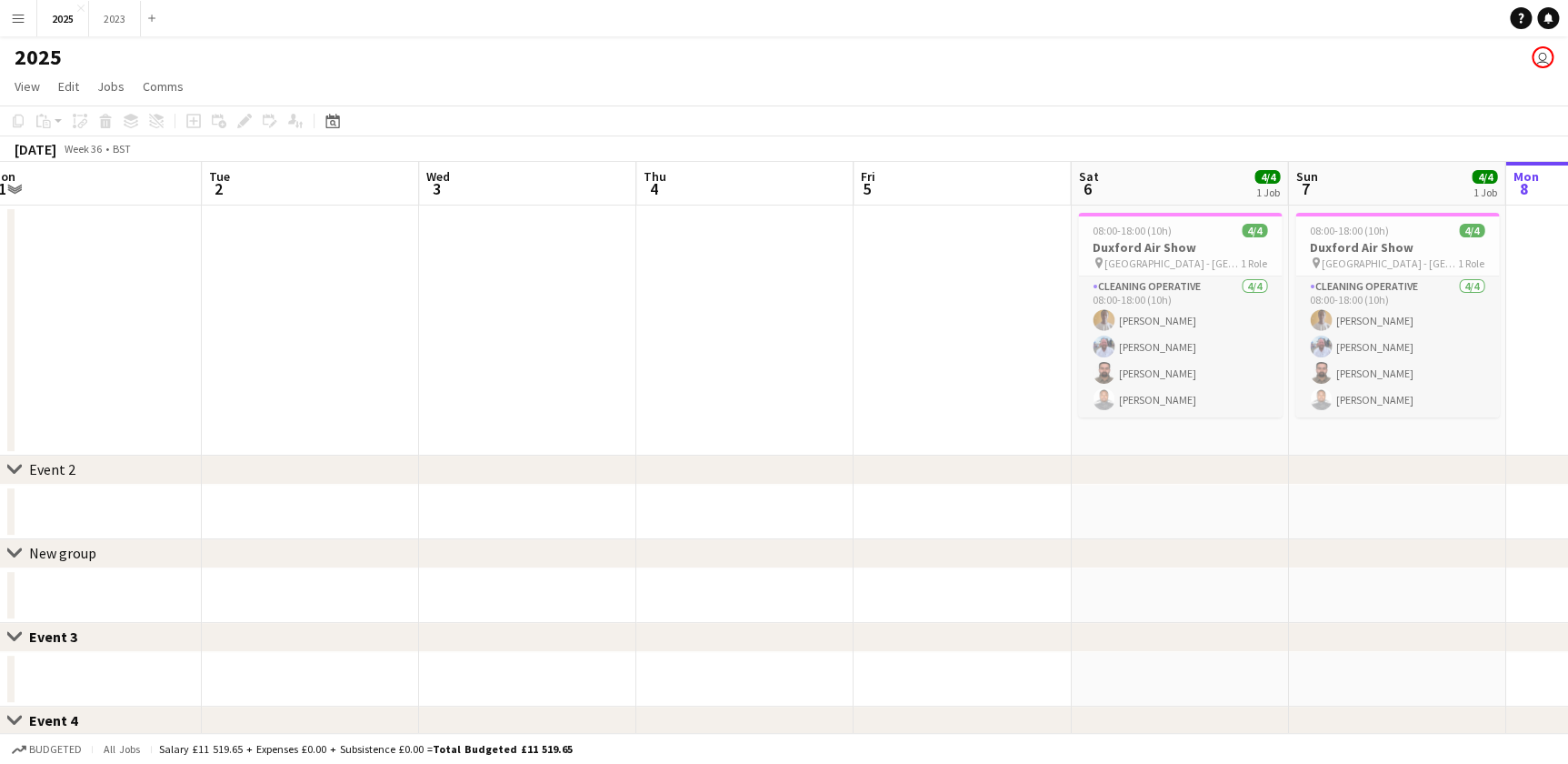
click at [836, 398] on app-calendar-viewport "Fri 29 Sat 30 Sun 31 Mon 1 Tue 2 Wed 3 Thu 4 Fri 5 Sat 6 4/4 1 Job Sun 7 4/4 1 …" at bounding box center [784, 631] width 1568 height 938
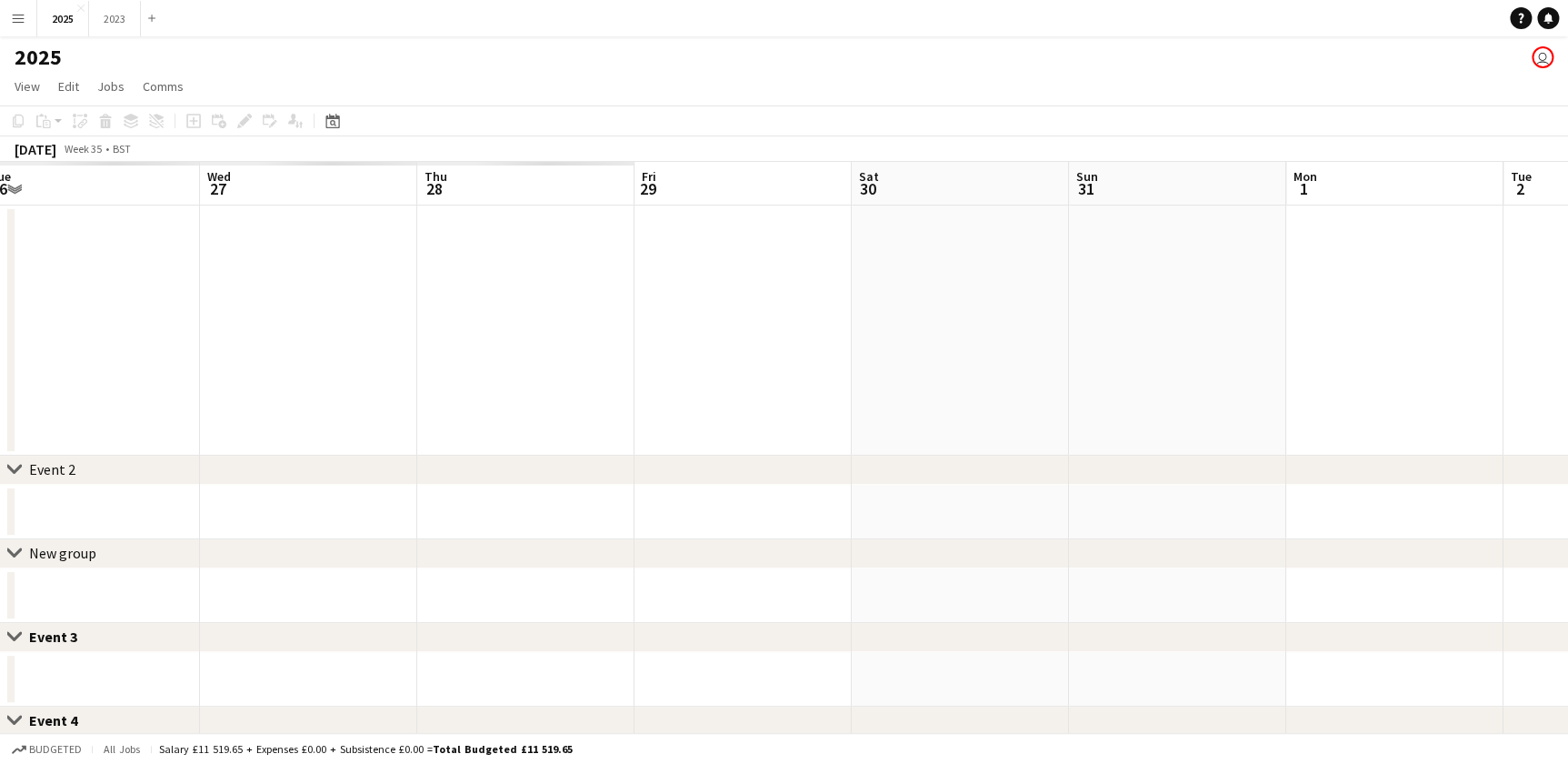
click at [745, 410] on app-calendar-viewport "Tue 26 Wed 27 Thu 28 Fri 29 Sat 30 Sun 31 Mon 1 Tue 2 Wed 3 Thu 4 Fri 5 Sat 6 4…" at bounding box center [784, 631] width 1568 height 938
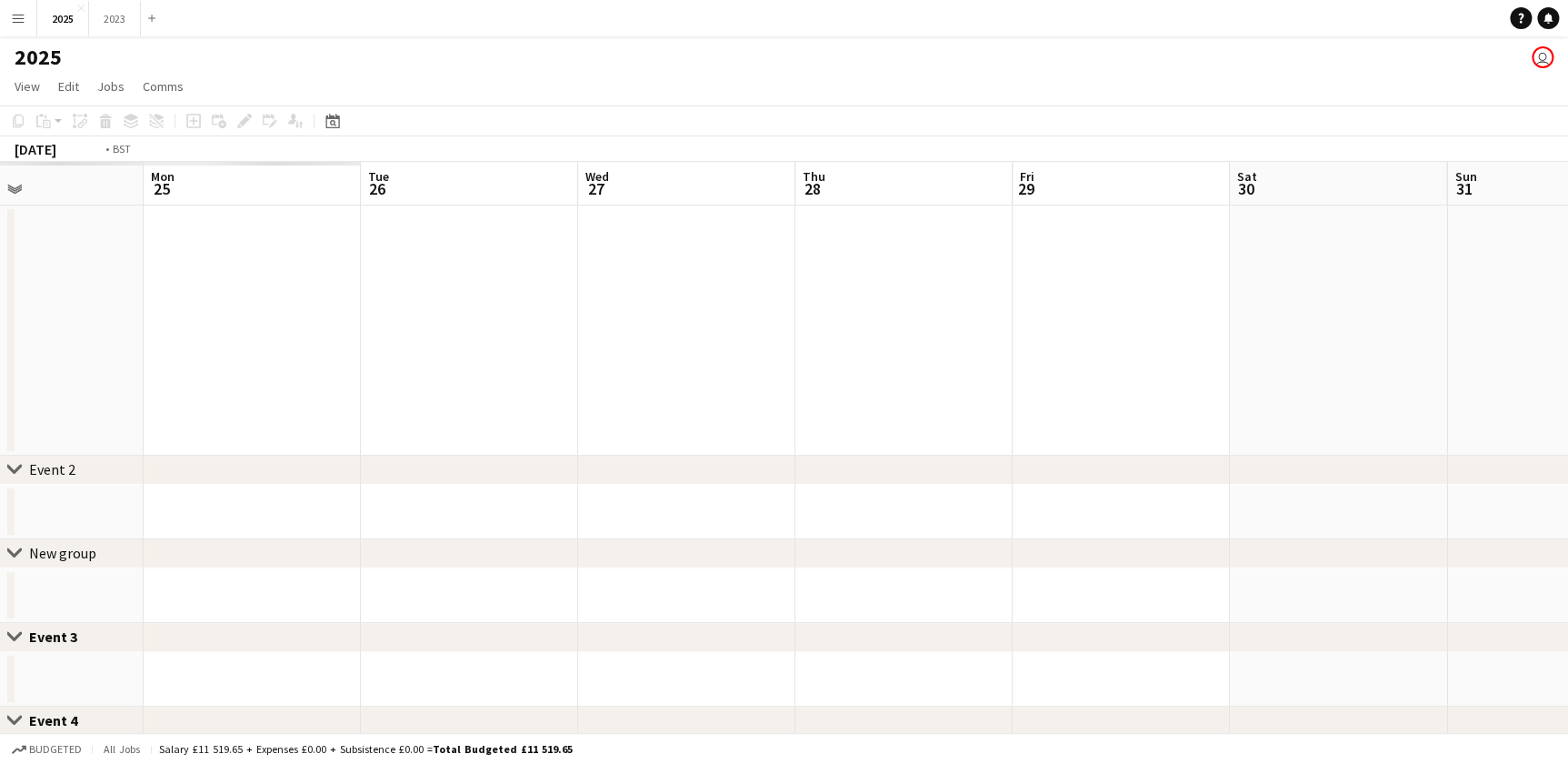
click at [629, 419] on app-calendar-viewport "Sat 23 Sun 24 Mon 25 Tue 26 Wed 27 Thu 28 Fri 29 Sat 30 Sun 31 Mon 1 Tue 2 Wed …" at bounding box center [784, 631] width 1568 height 938
drag, startPoint x: 375, startPoint y: 399, endPoint x: 404, endPoint y: 392, distance: 29.8
click at [736, 418] on app-calendar-viewport "Sat 23 Sun 24 Mon 25 Tue 26 Wed 27 Thu 28 Fri 29 Sat 30 Sun 31 Mon 1 Tue 2 Wed …" at bounding box center [784, 631] width 1568 height 938
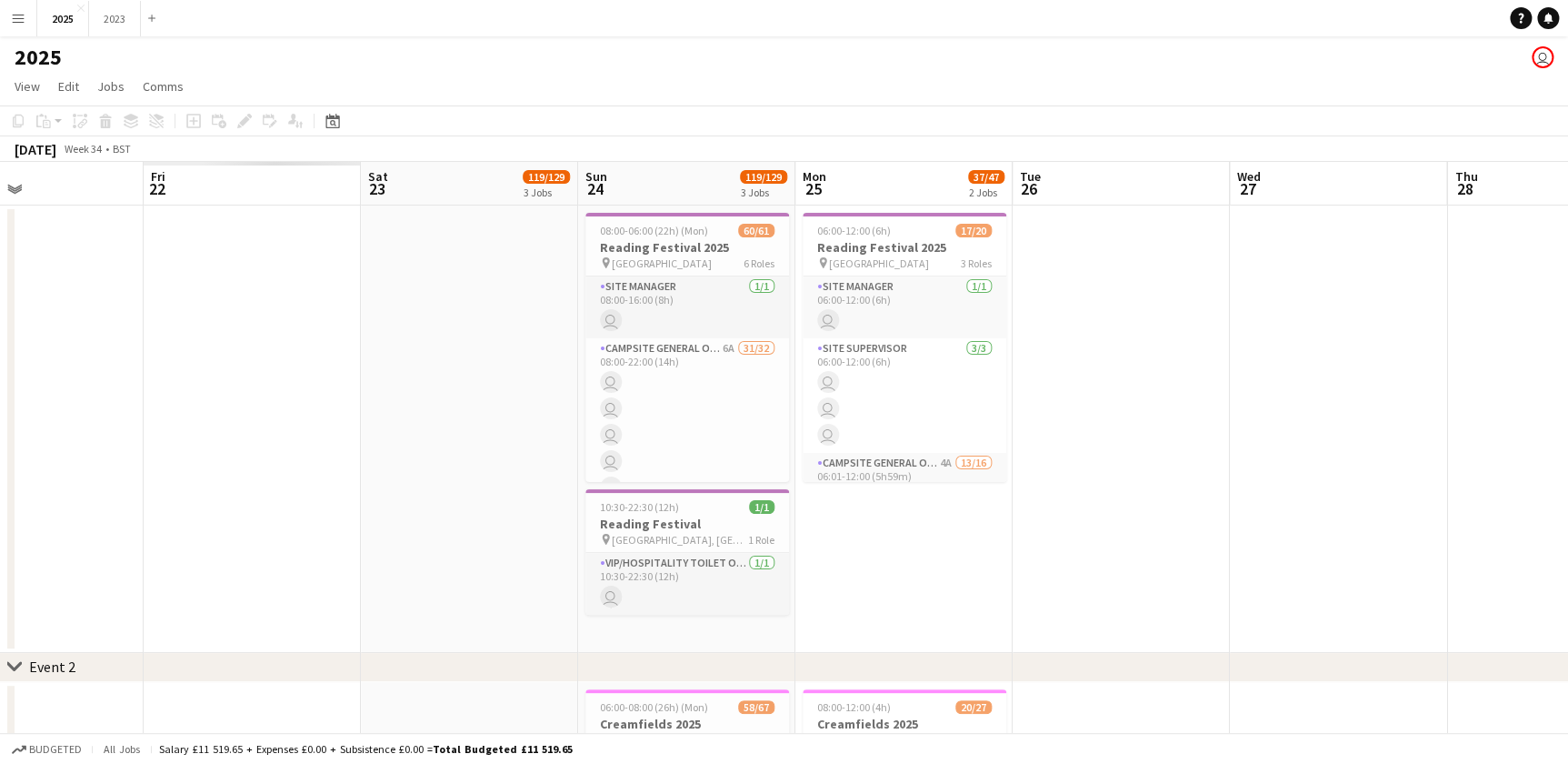
drag, startPoint x: 404, startPoint y: 392, endPoint x: 427, endPoint y: 400, distance: 24.4
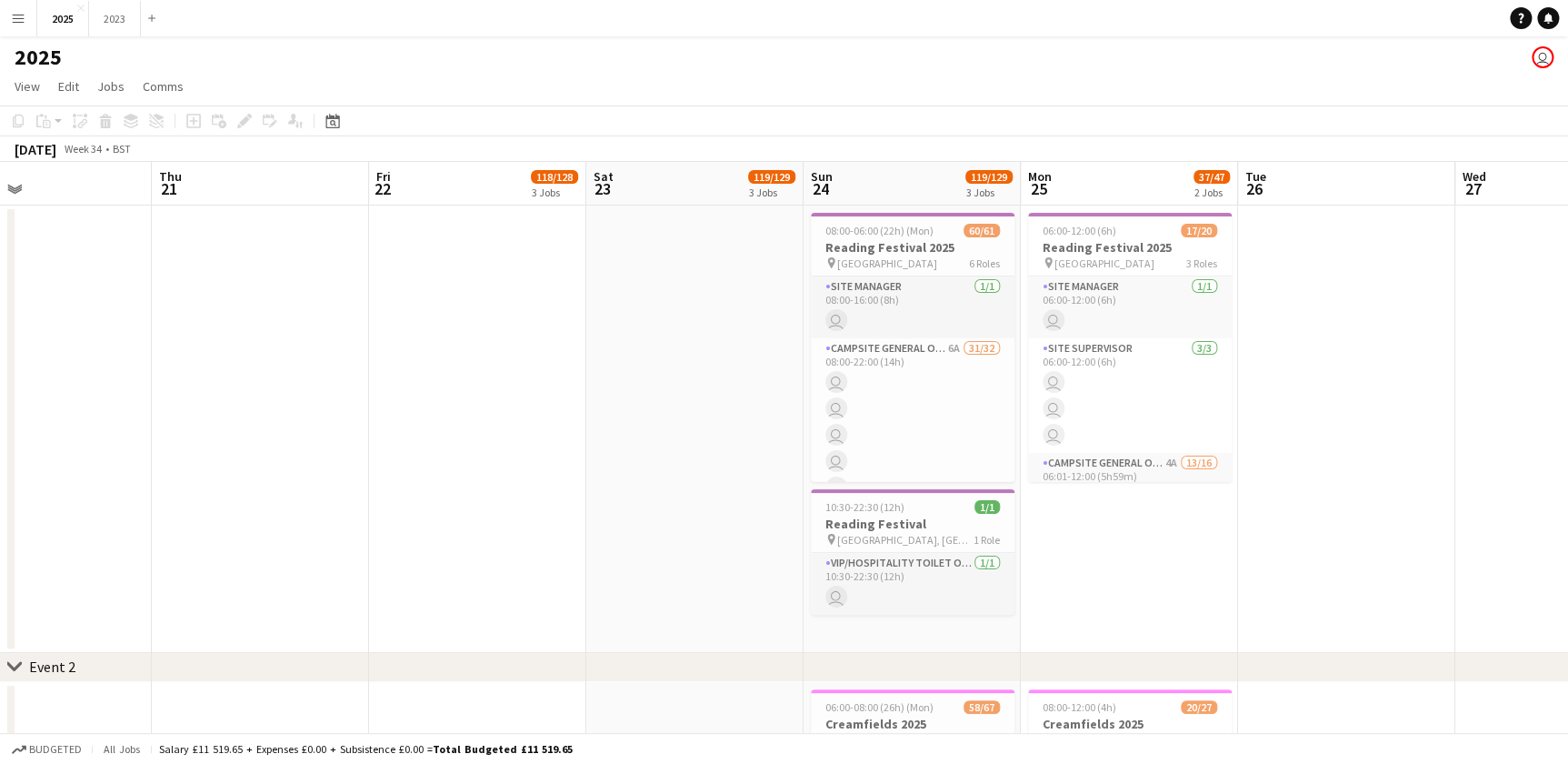
drag, startPoint x: 427, startPoint y: 400, endPoint x: 449, endPoint y: 388, distance: 25.1
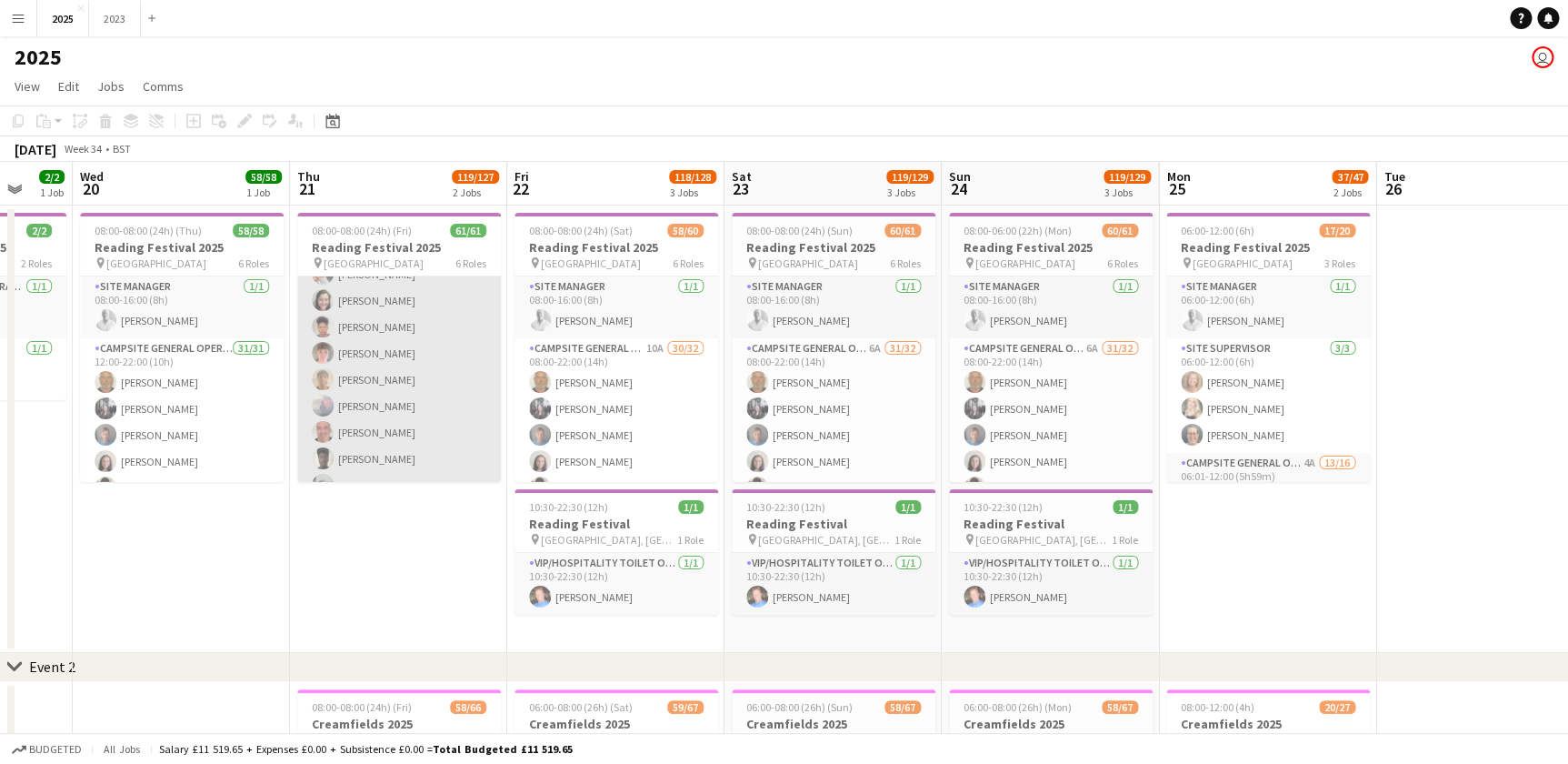
scroll to position [1488, 0]
click at [356, 398] on app-card-role "Cleaning Operative (NIGHT) 16/16 22:00-08:00 (10h) [PERSON_NAME]-[PERSON_NAME] …" at bounding box center [398, 272] width 204 height 458
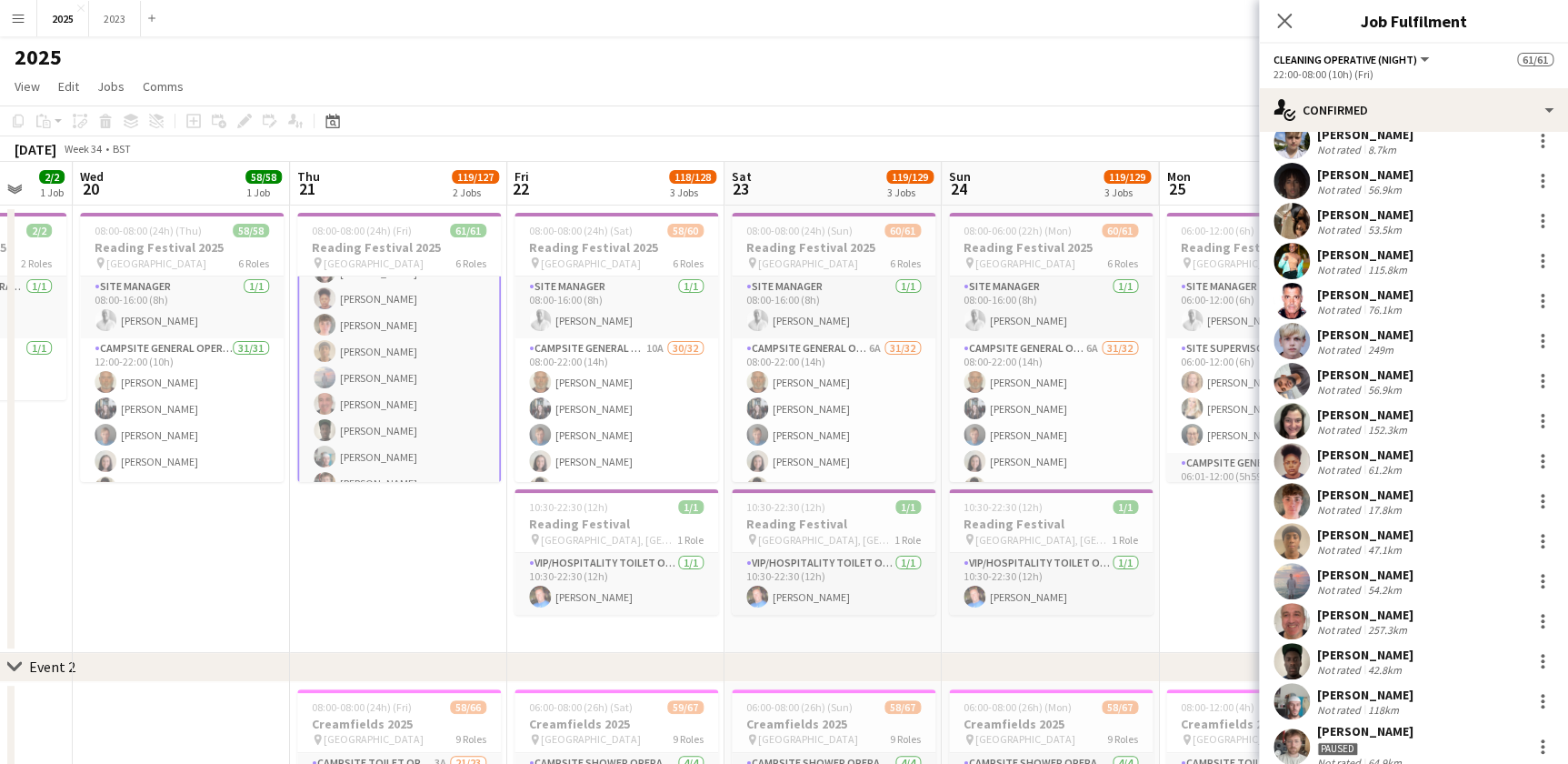
scroll to position [82, 0]
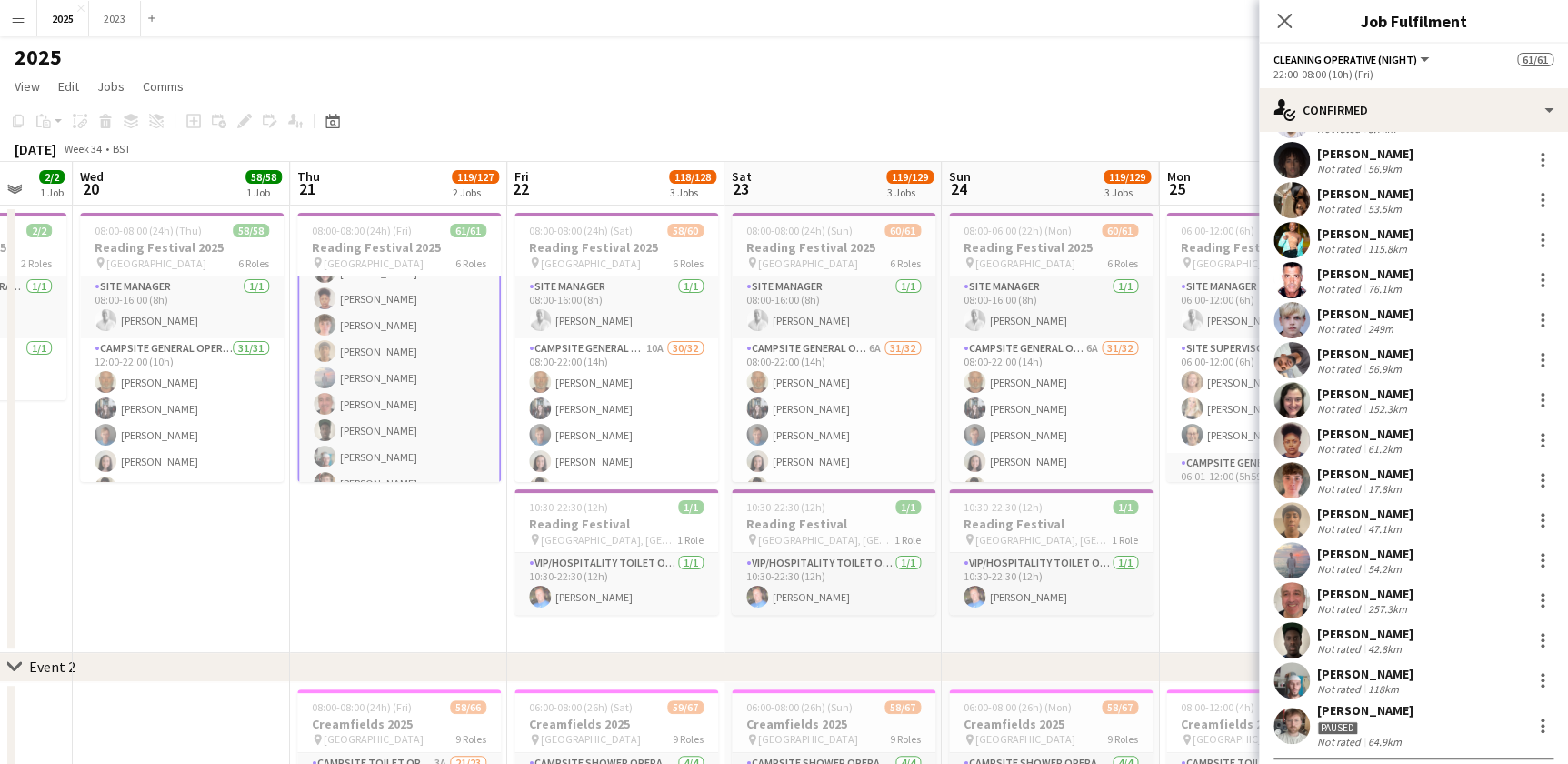
click at [1350, 589] on div "[PERSON_NAME]" at bounding box center [1365, 593] width 97 height 16
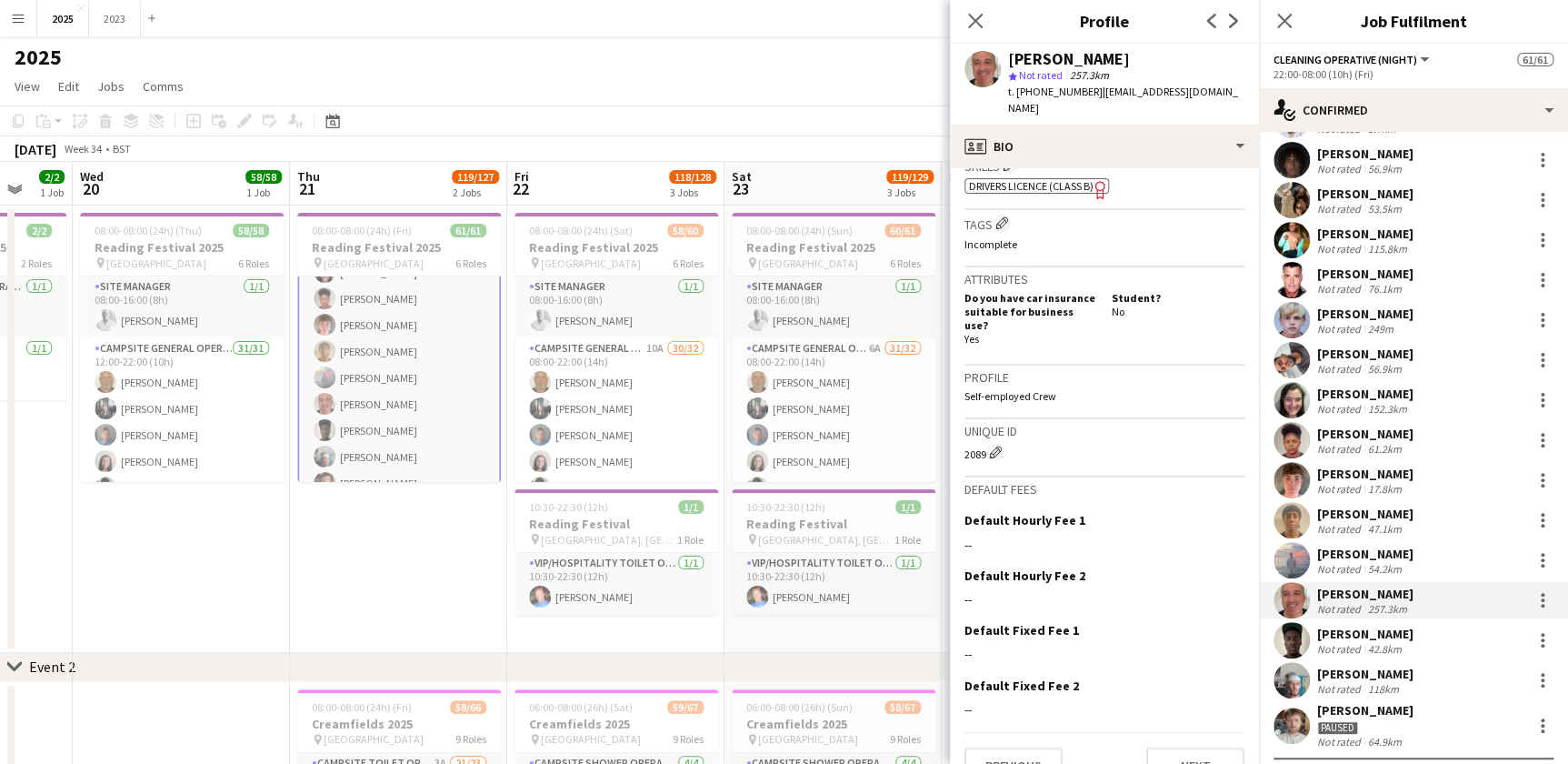
scroll to position [673, 0]
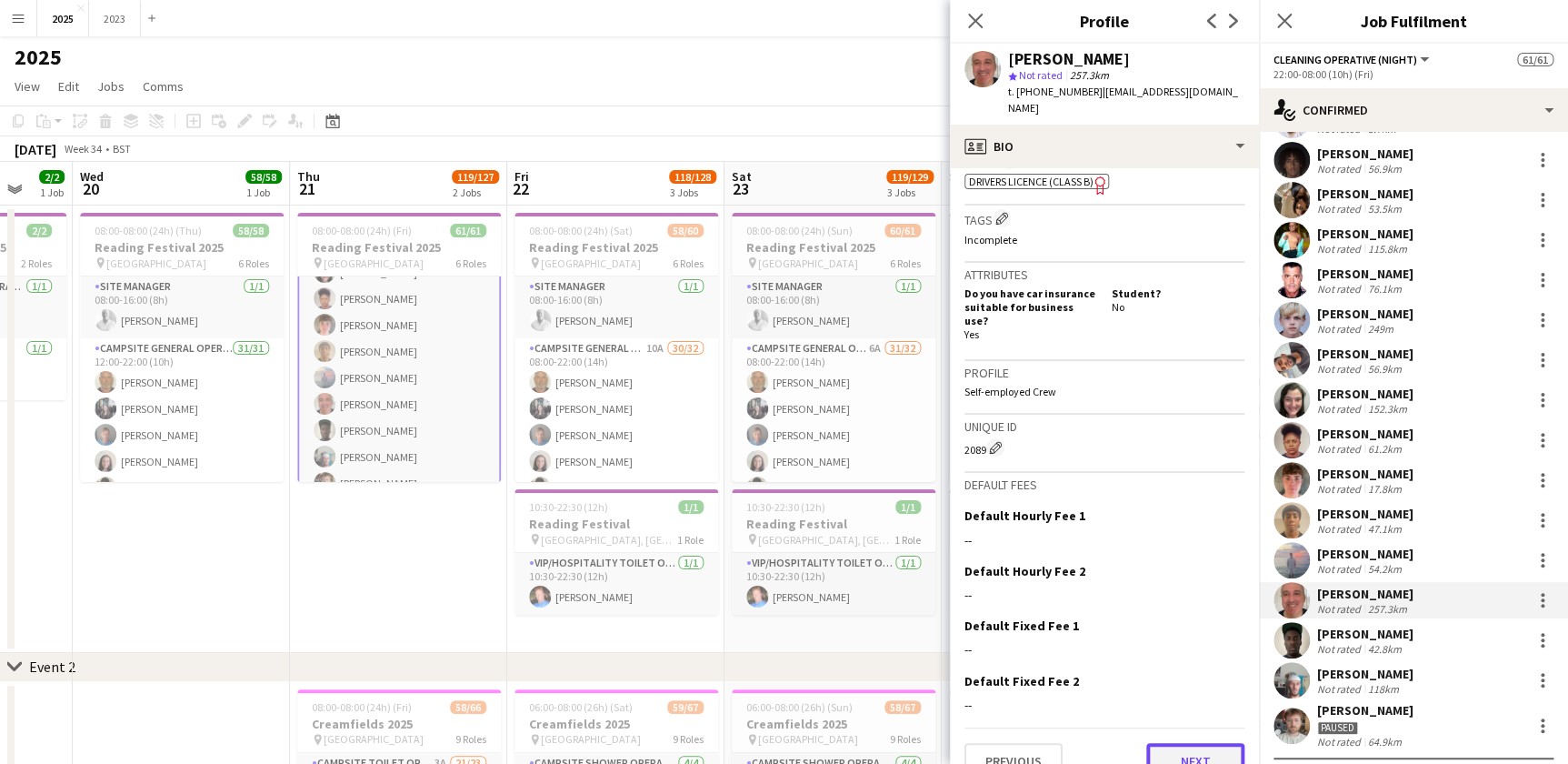
click at [1182, 742] on button "Next" at bounding box center [1195, 760] width 98 height 37
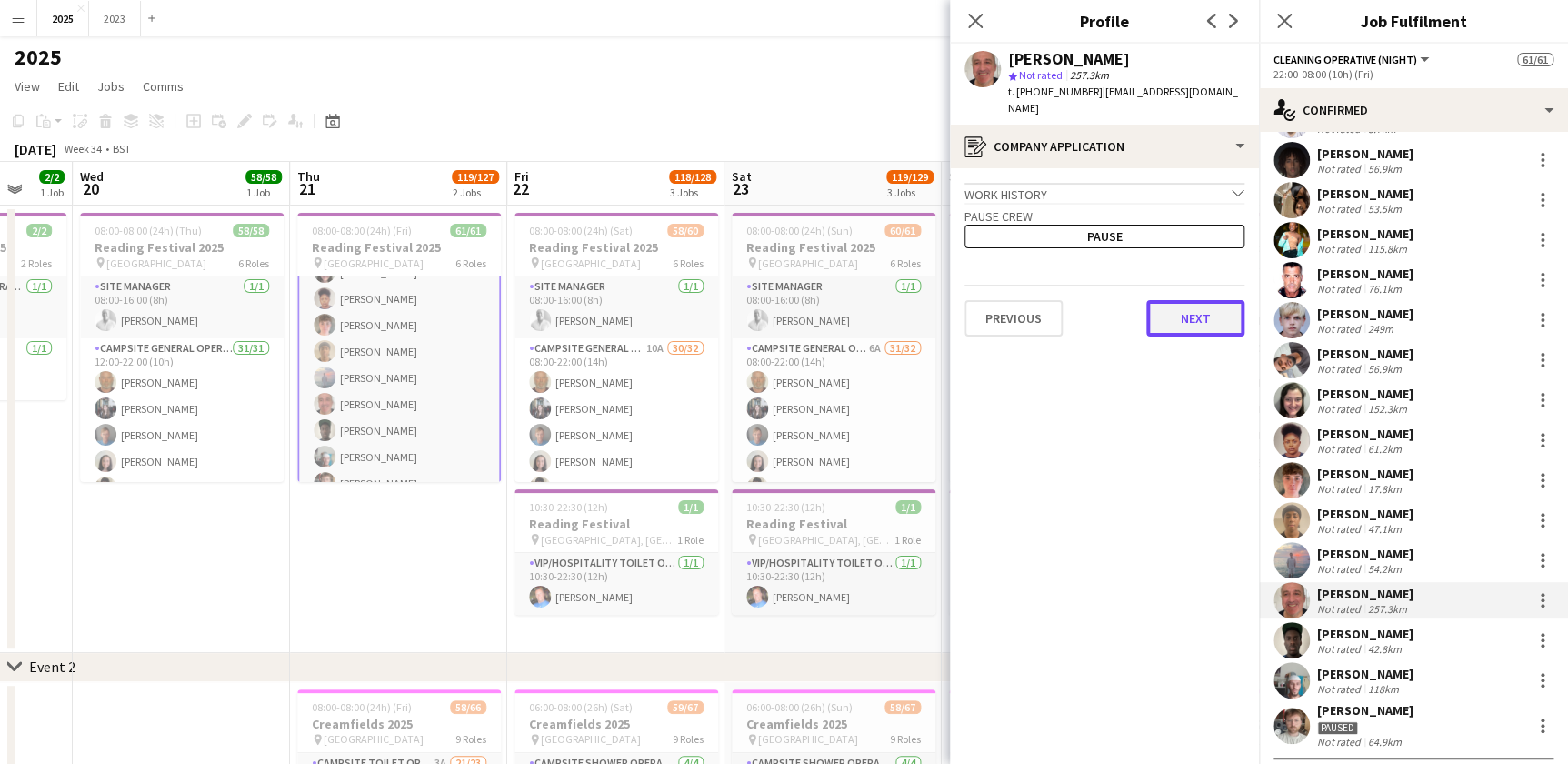
click at [1165, 300] on button "Next" at bounding box center [1195, 318] width 98 height 37
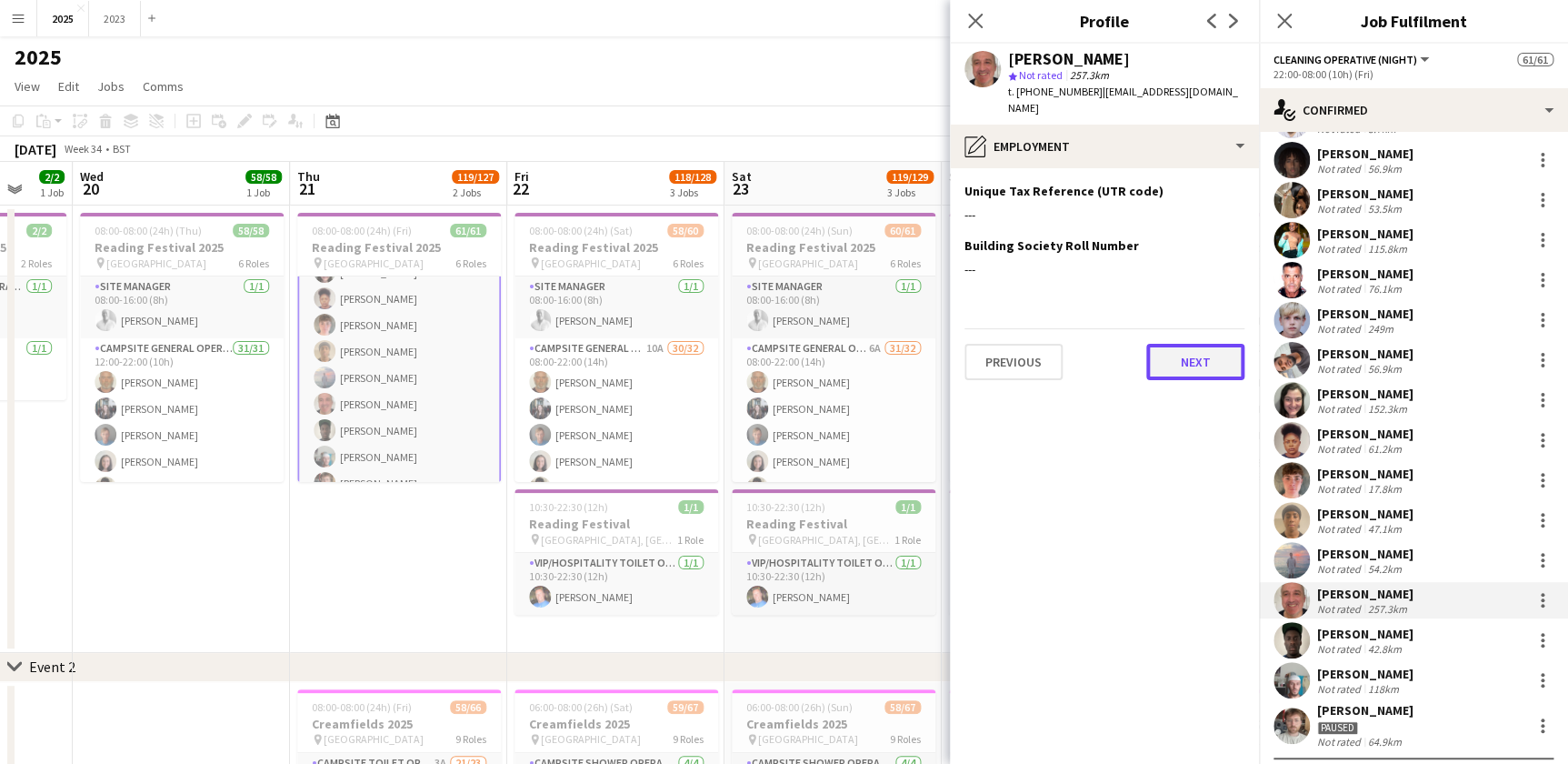
click at [1184, 344] on button "Next" at bounding box center [1195, 362] width 98 height 37
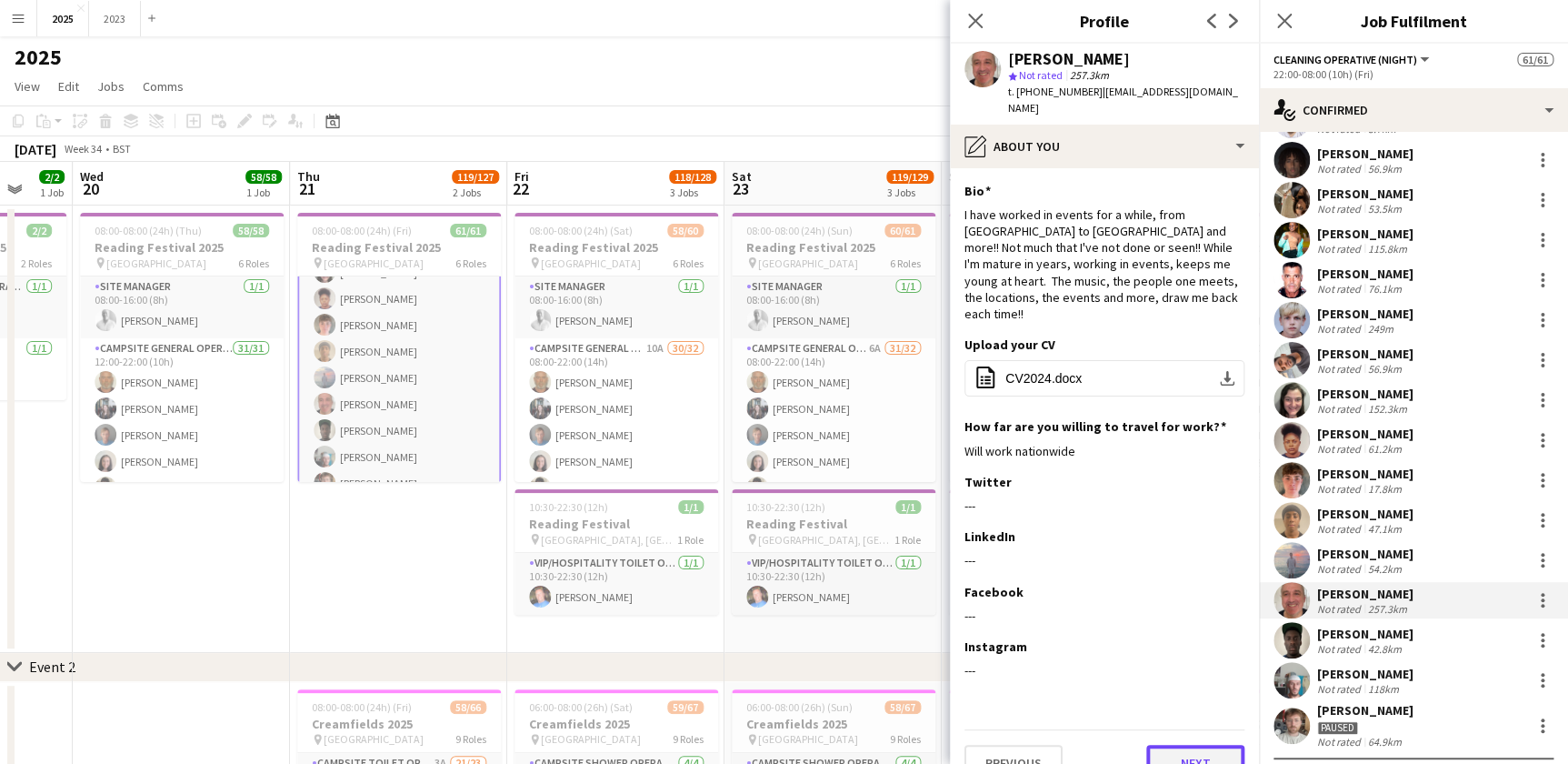
click at [1175, 744] on button "Next" at bounding box center [1195, 762] width 98 height 37
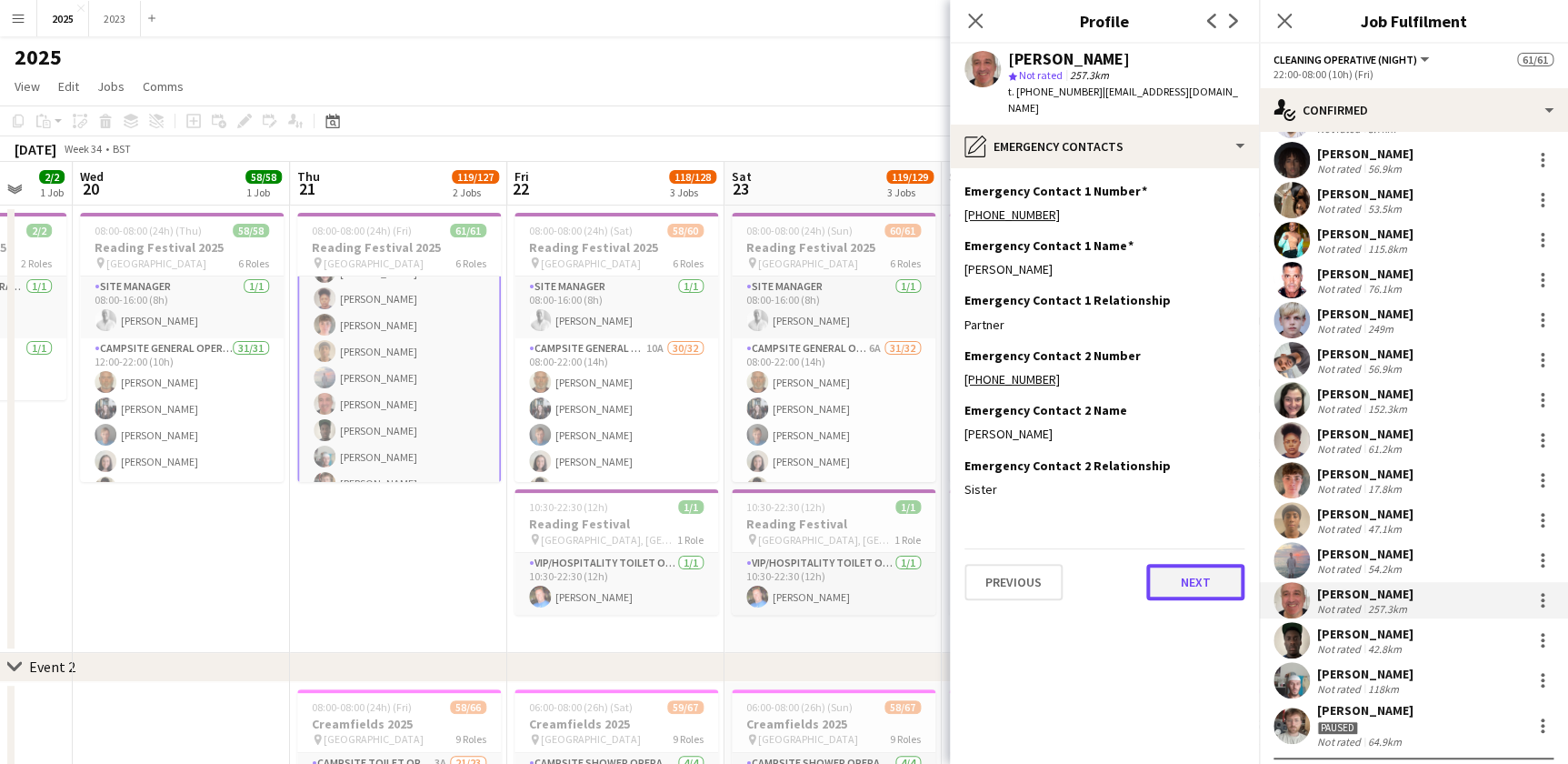
click at [1188, 569] on button "Next" at bounding box center [1195, 582] width 98 height 37
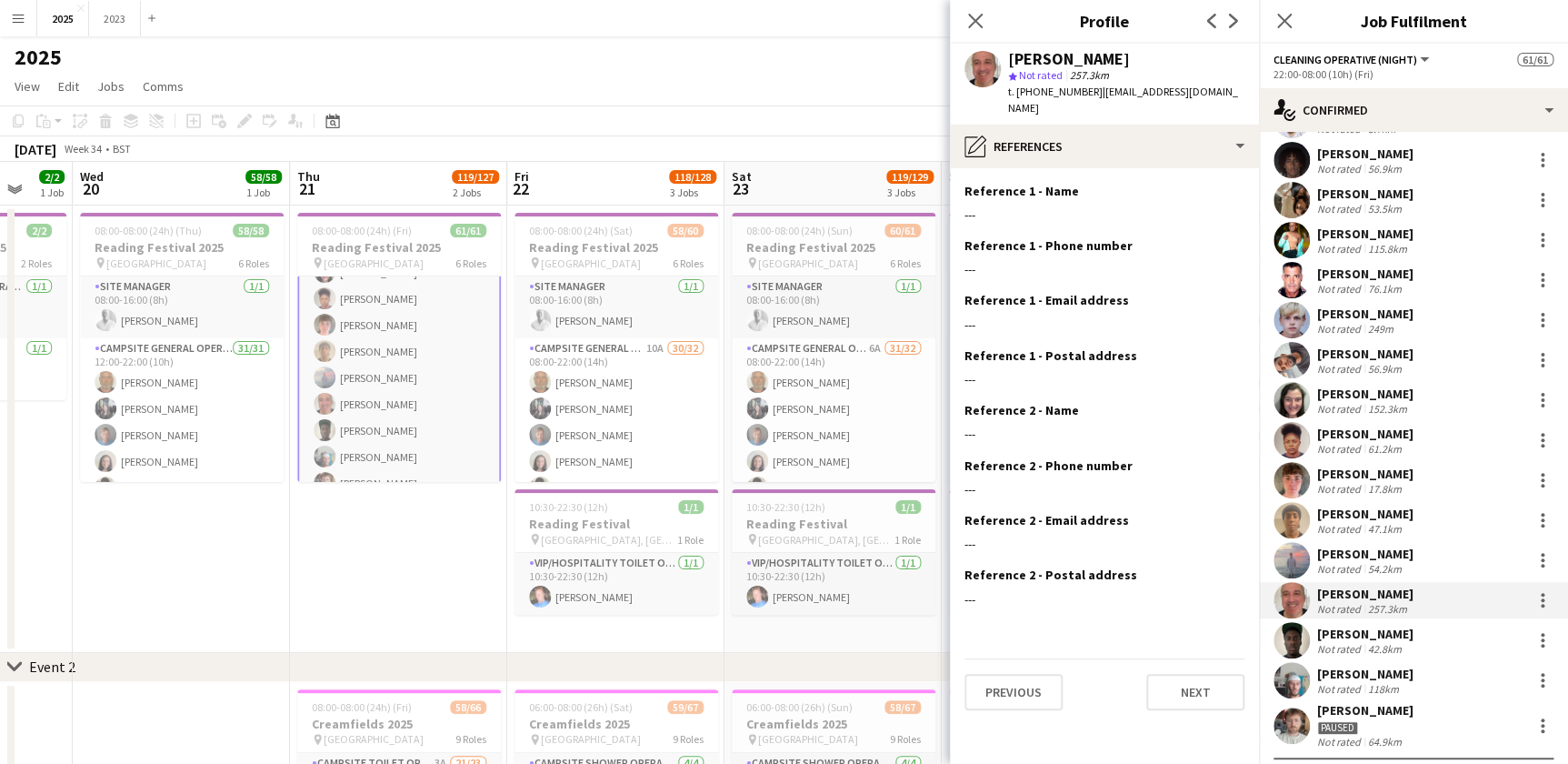
click at [1190, 722] on app-section-data-types "Reference 1 - Name Edit this field --- Reference 1 - Phone number Edit this fie…" at bounding box center [1104, 466] width 309 height 596
click at [1177, 682] on button "Next" at bounding box center [1195, 692] width 98 height 37
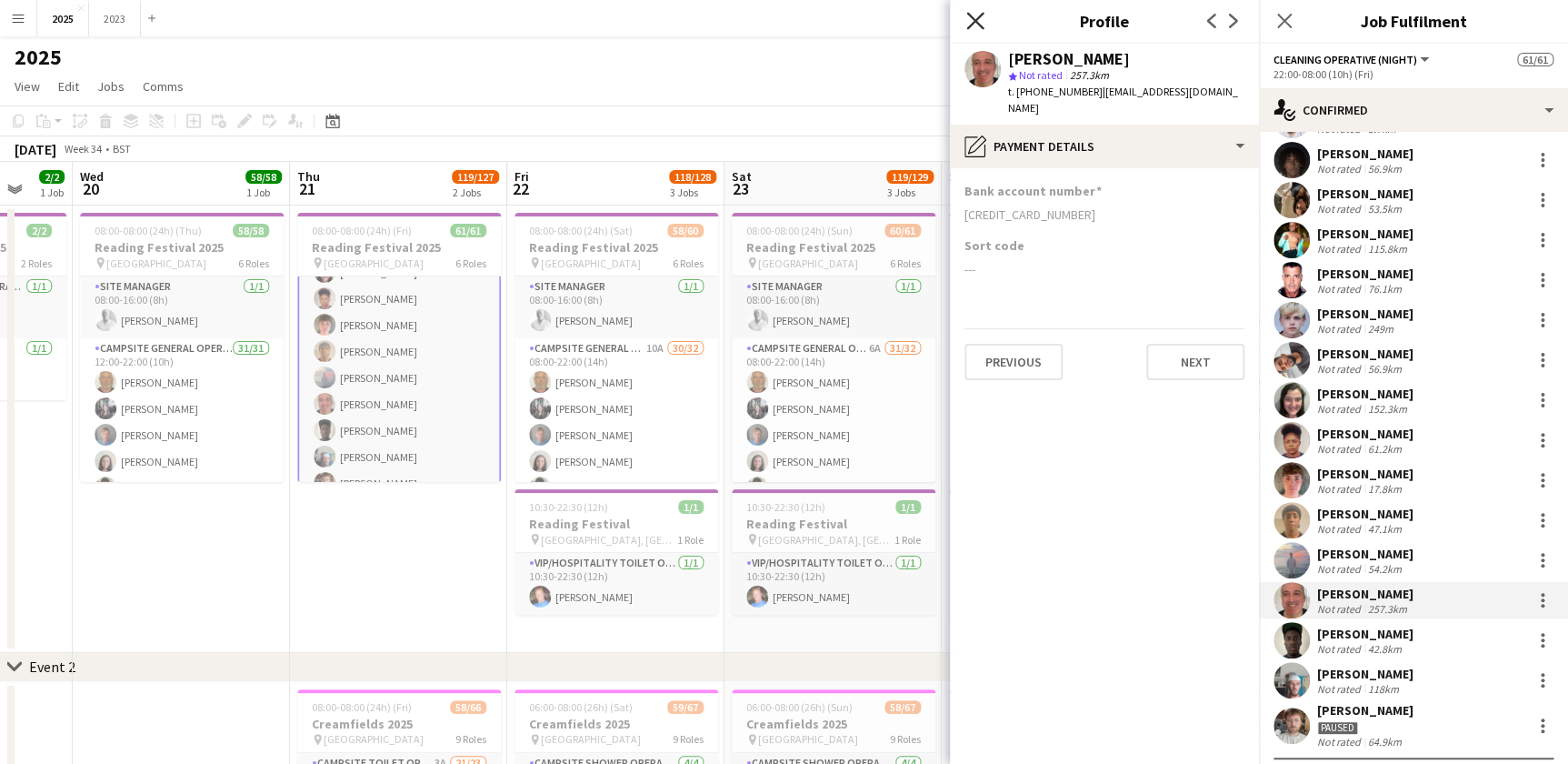
click at [981, 17] on icon "Close pop-in" at bounding box center [974, 21] width 17 height 17
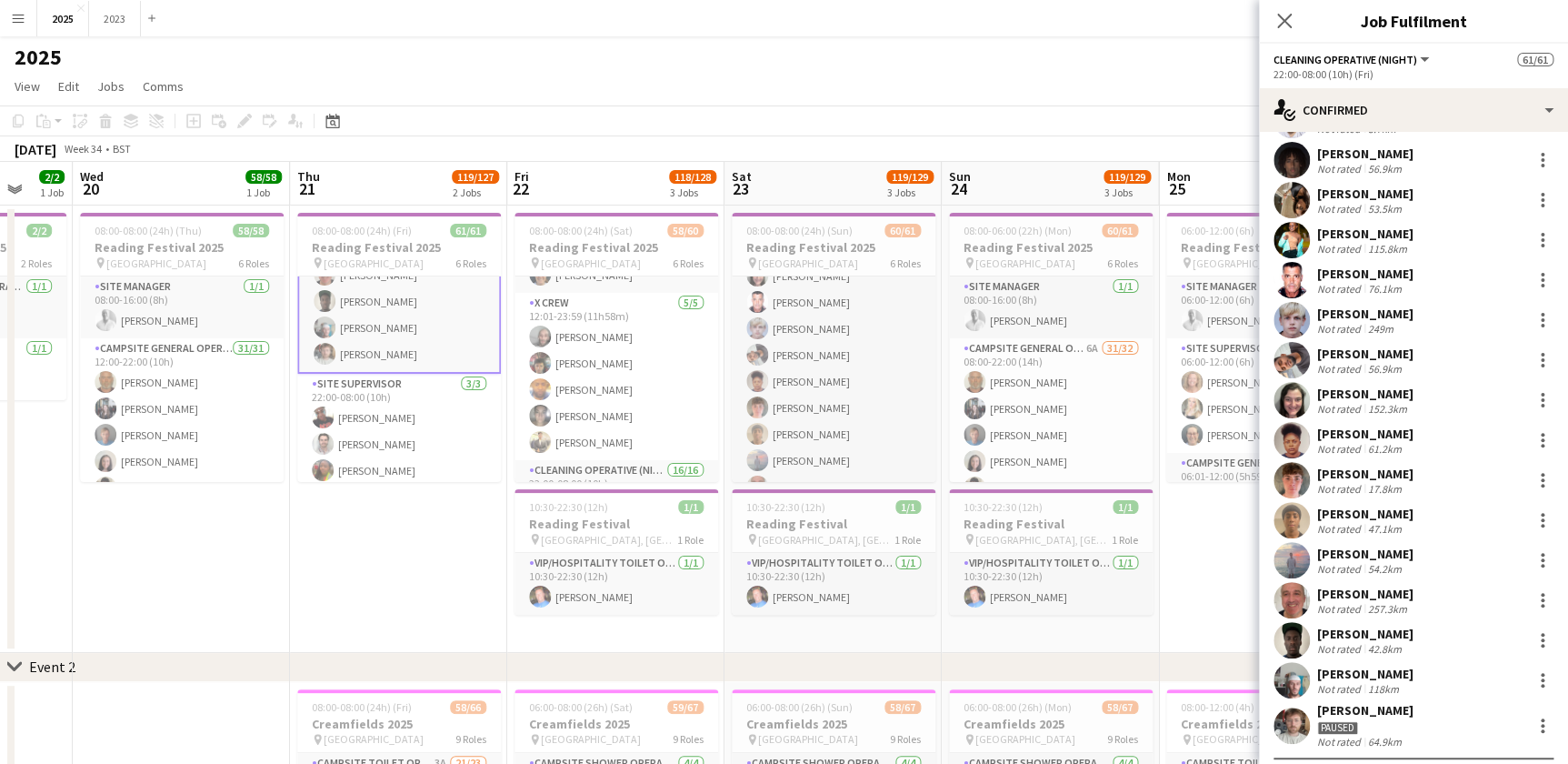
scroll to position [1074, 0]
click at [1285, 20] on icon at bounding box center [1283, 21] width 17 height 17
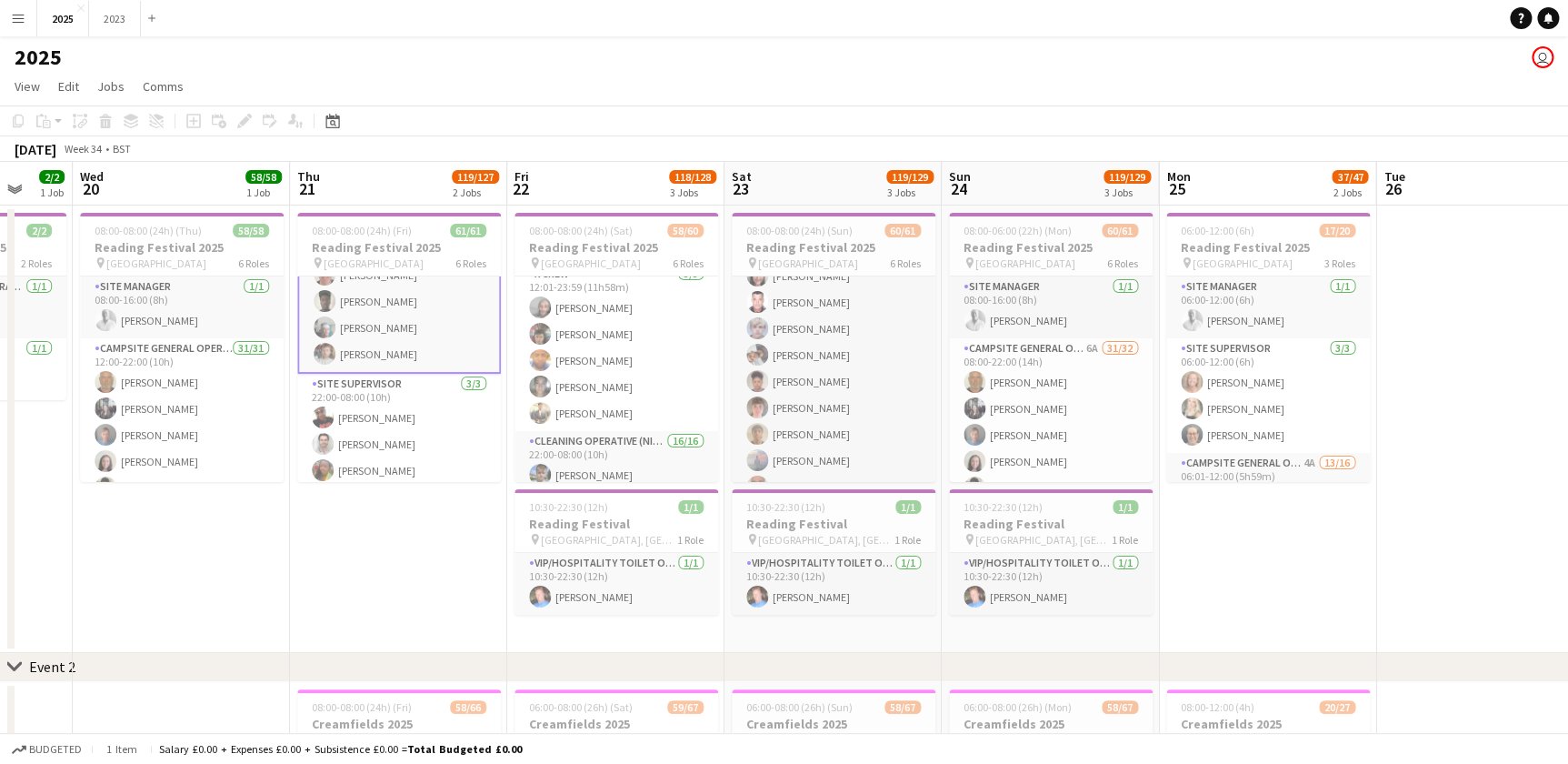
scroll to position [0, 676]
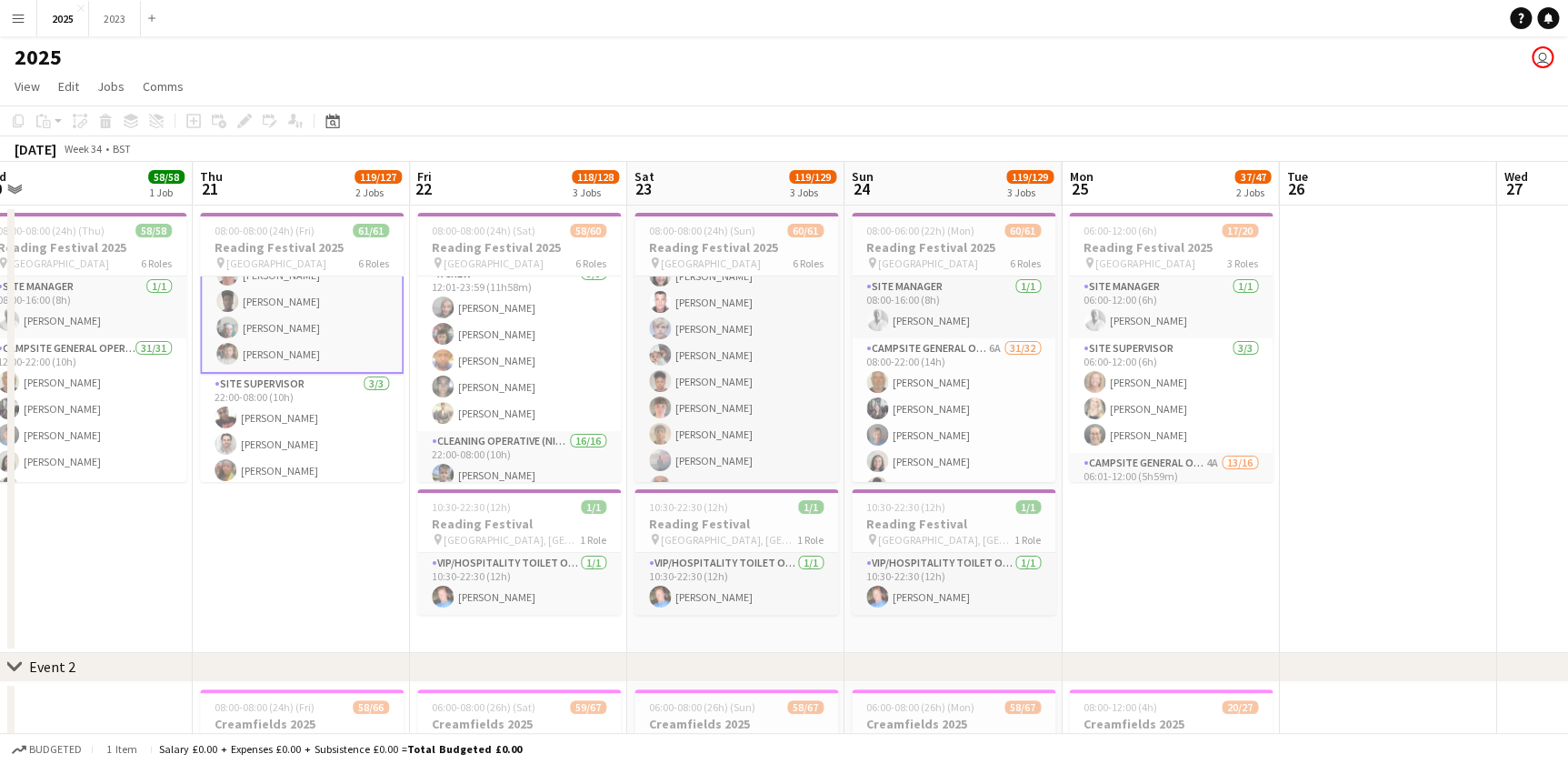
drag, startPoint x: 1318, startPoint y: 550, endPoint x: 1220, endPoint y: 554, distance: 98.1
drag, startPoint x: 1309, startPoint y: 555, endPoint x: 1510, endPoint y: 543, distance: 201.4
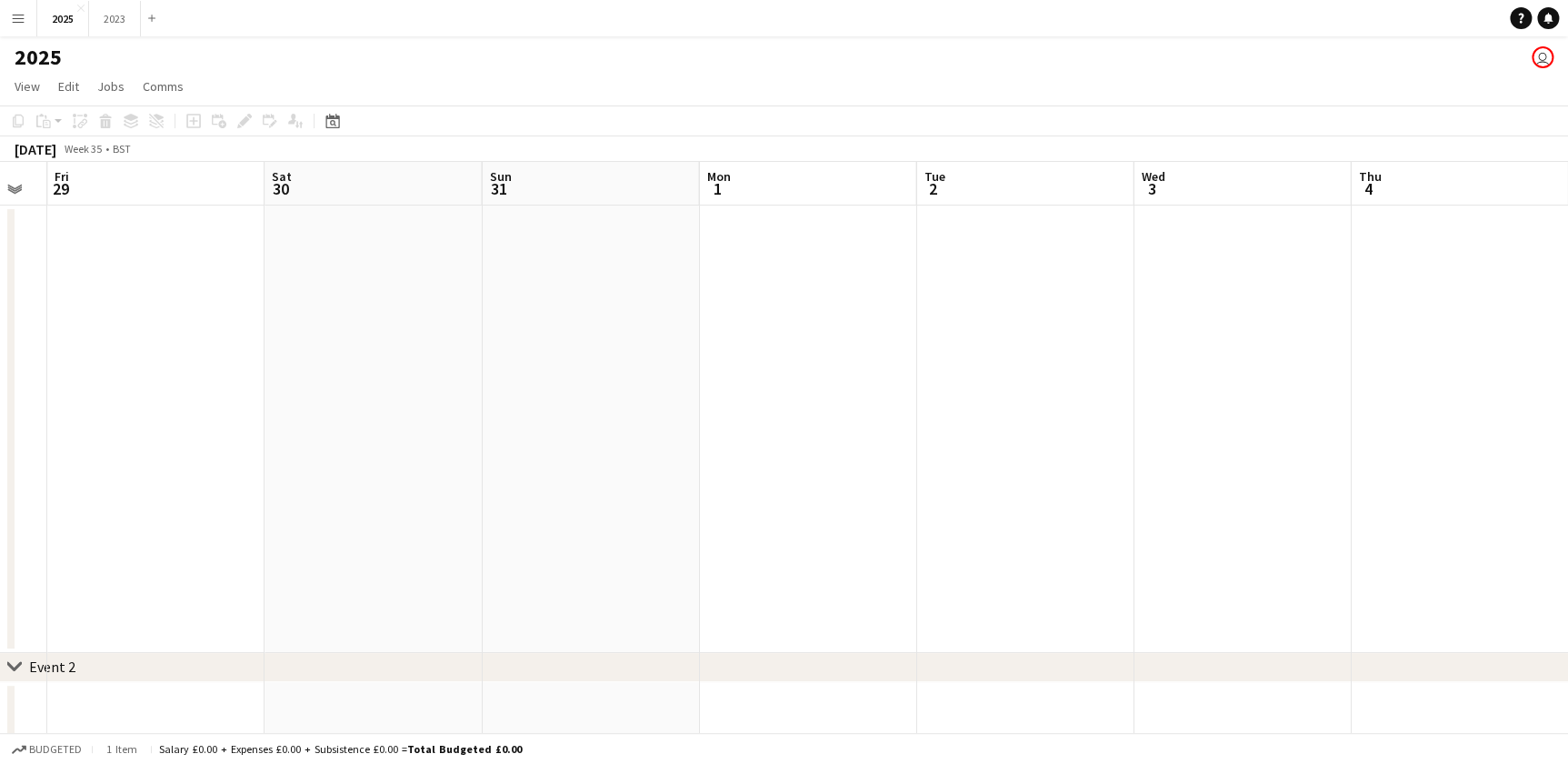
drag, startPoint x: 1214, startPoint y: 536, endPoint x: 861, endPoint y: 527, distance: 353.1
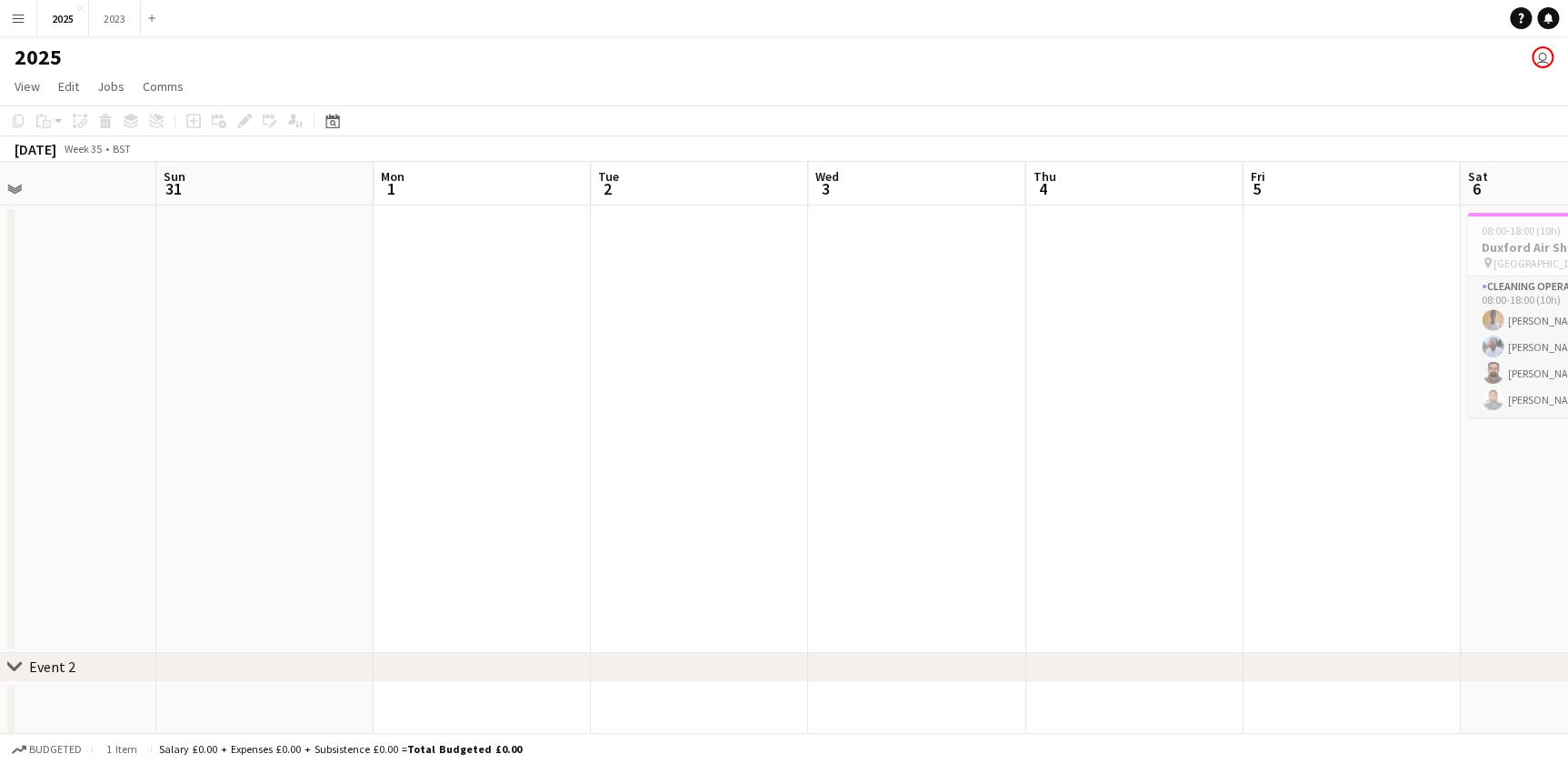
drag, startPoint x: 716, startPoint y: 518, endPoint x: 1252, endPoint y: 518, distance: 536.0
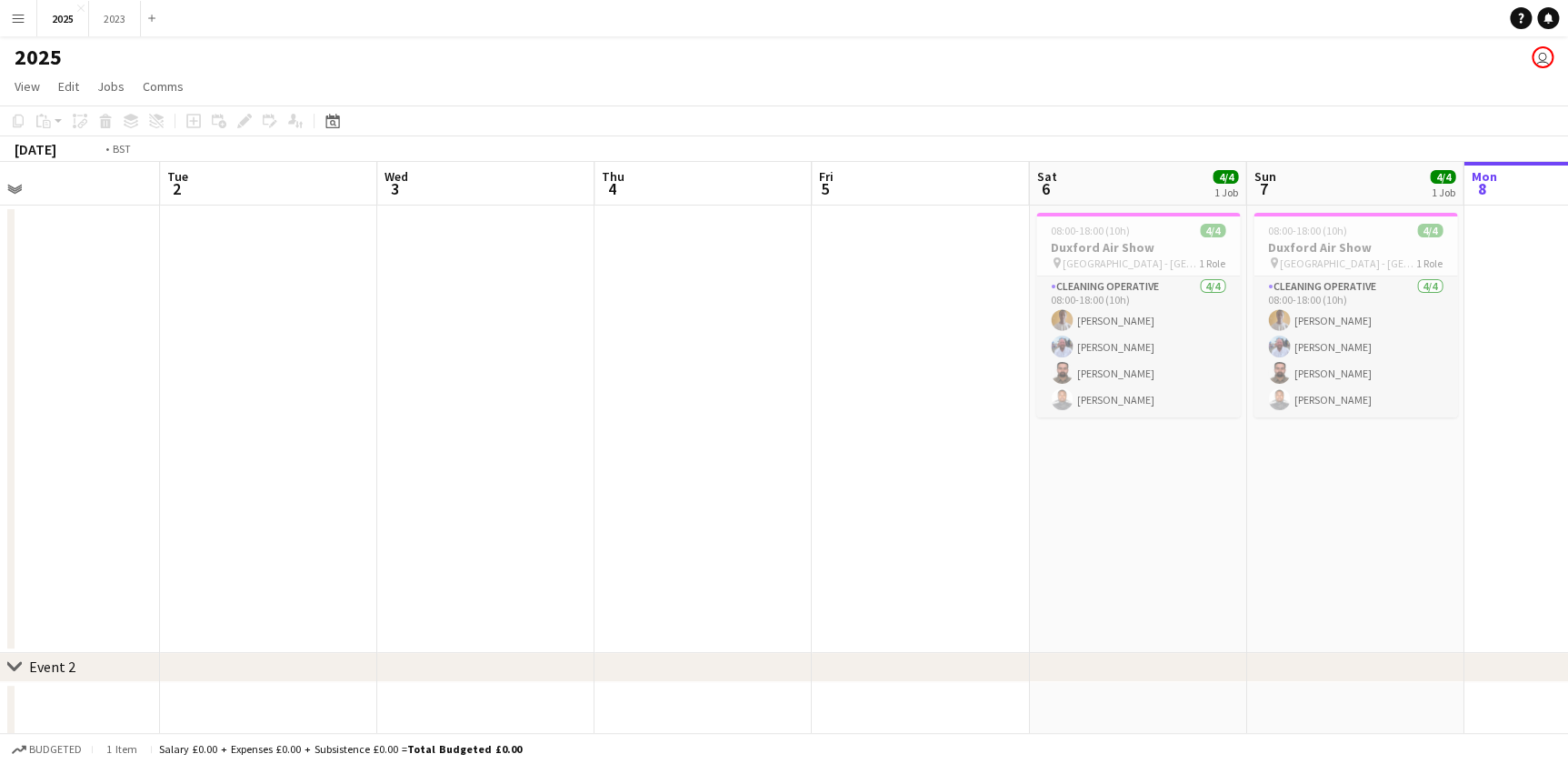
drag, startPoint x: 1246, startPoint y: 518, endPoint x: 1255, endPoint y: 526, distance: 12.0
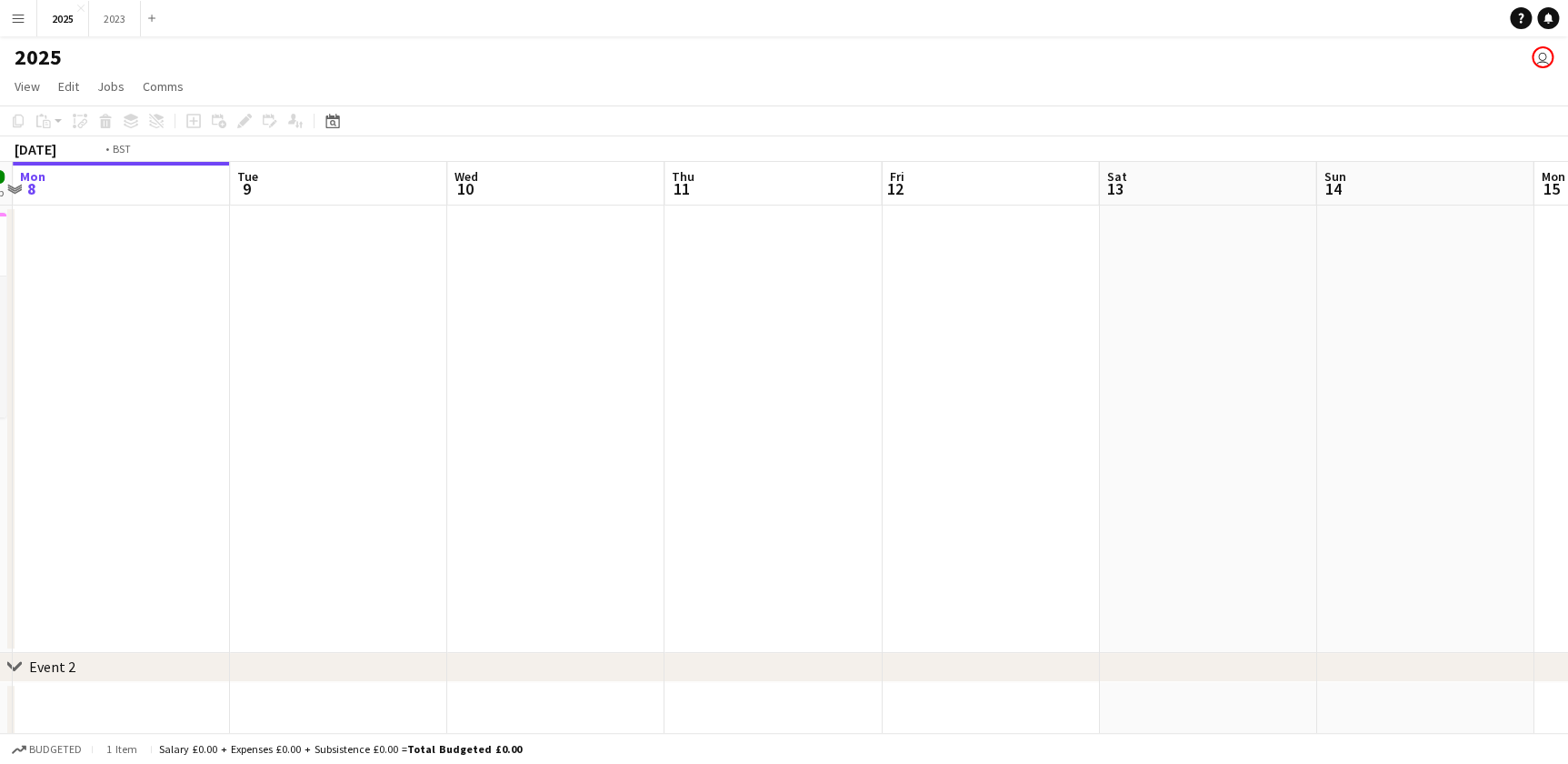
drag, startPoint x: 1353, startPoint y: 522, endPoint x: 694, endPoint y: 504, distance: 659.2
drag, startPoint x: 997, startPoint y: 495, endPoint x: 1170, endPoint y: 496, distance: 173.0
drag, startPoint x: 1061, startPoint y: 492, endPoint x: 1362, endPoint y: 492, distance: 301.0
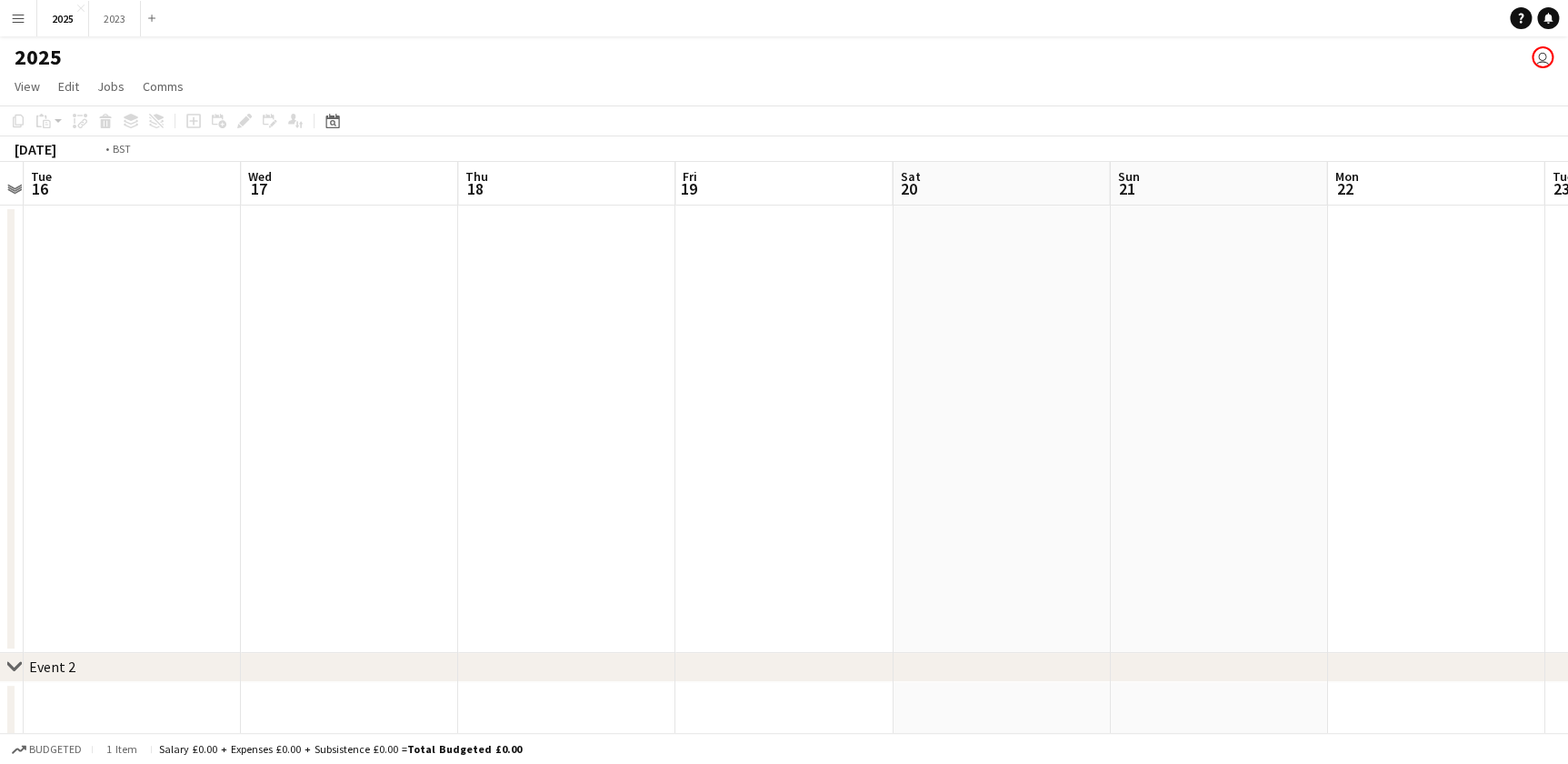
drag, startPoint x: 1470, startPoint y: 491, endPoint x: 1067, endPoint y: 485, distance: 403.0
drag, startPoint x: 1240, startPoint y: 511, endPoint x: 768, endPoint y: 518, distance: 472.1
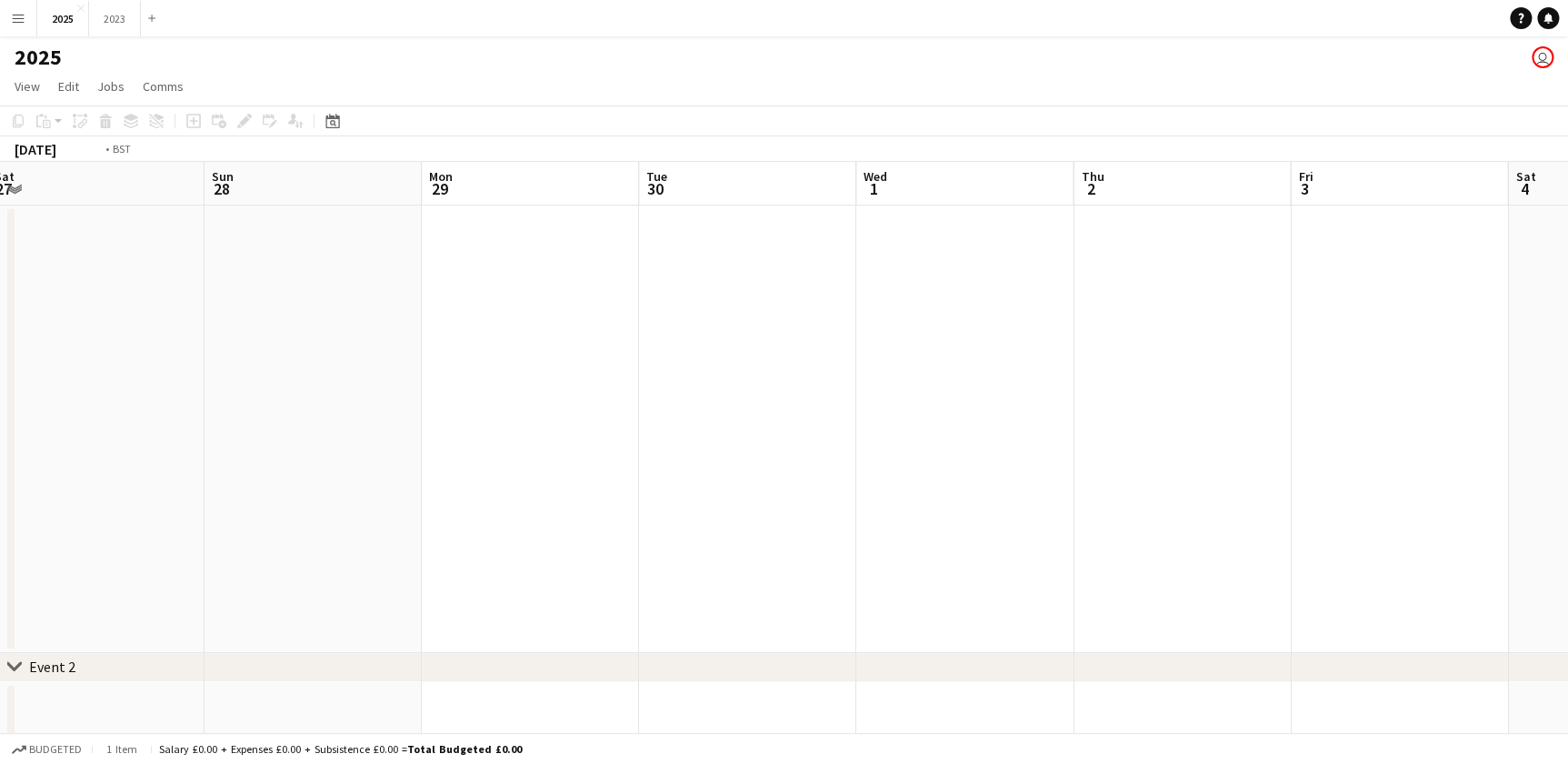
drag, startPoint x: 1363, startPoint y: 519, endPoint x: 798, endPoint y: 500, distance: 565.3
drag, startPoint x: 1246, startPoint y: 487, endPoint x: 755, endPoint y: 477, distance: 491.1
drag, startPoint x: 1334, startPoint y: 512, endPoint x: 537, endPoint y: 491, distance: 797.3
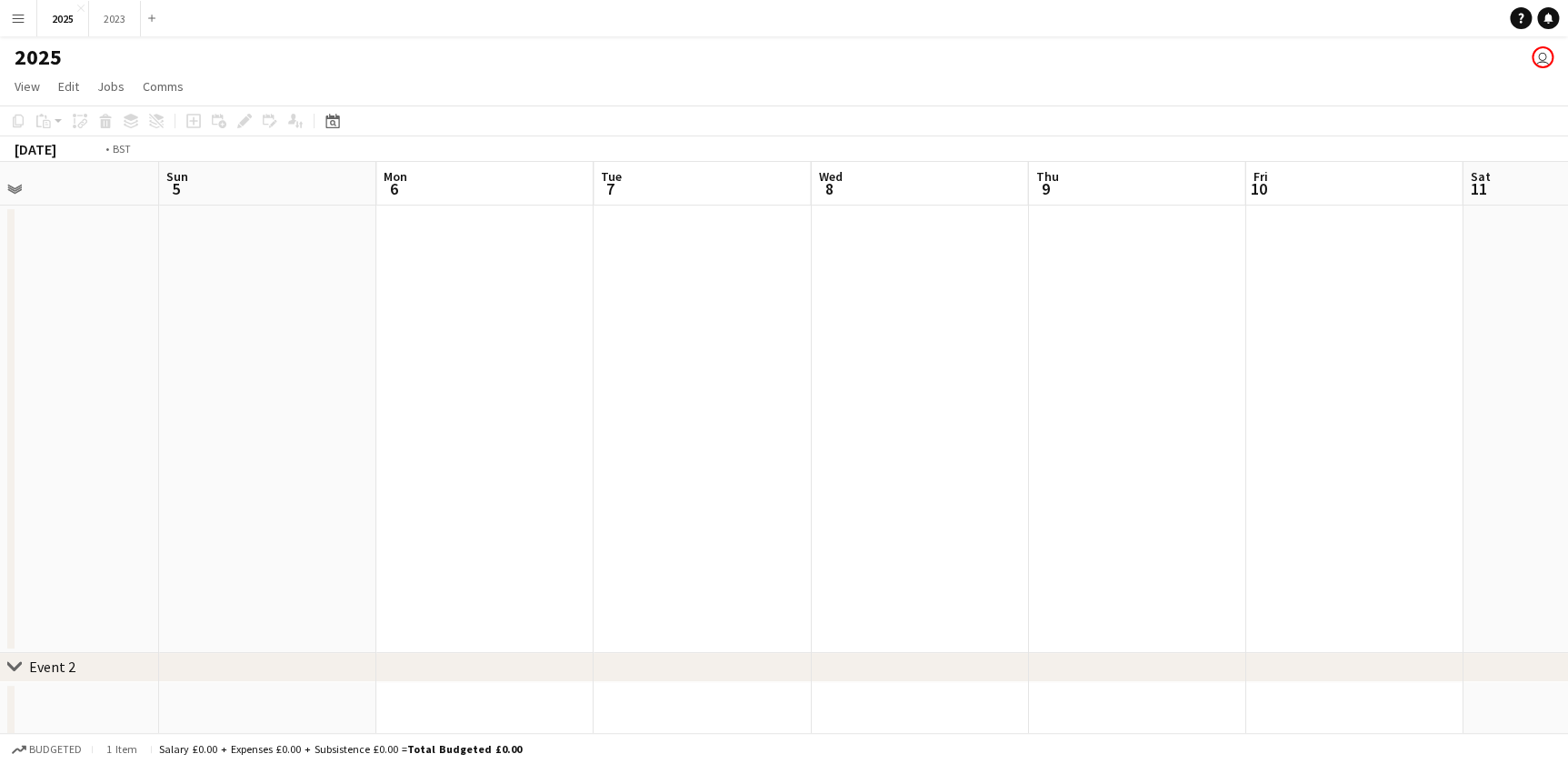
drag, startPoint x: 1215, startPoint y: 497, endPoint x: 403, endPoint y: 480, distance: 812.2
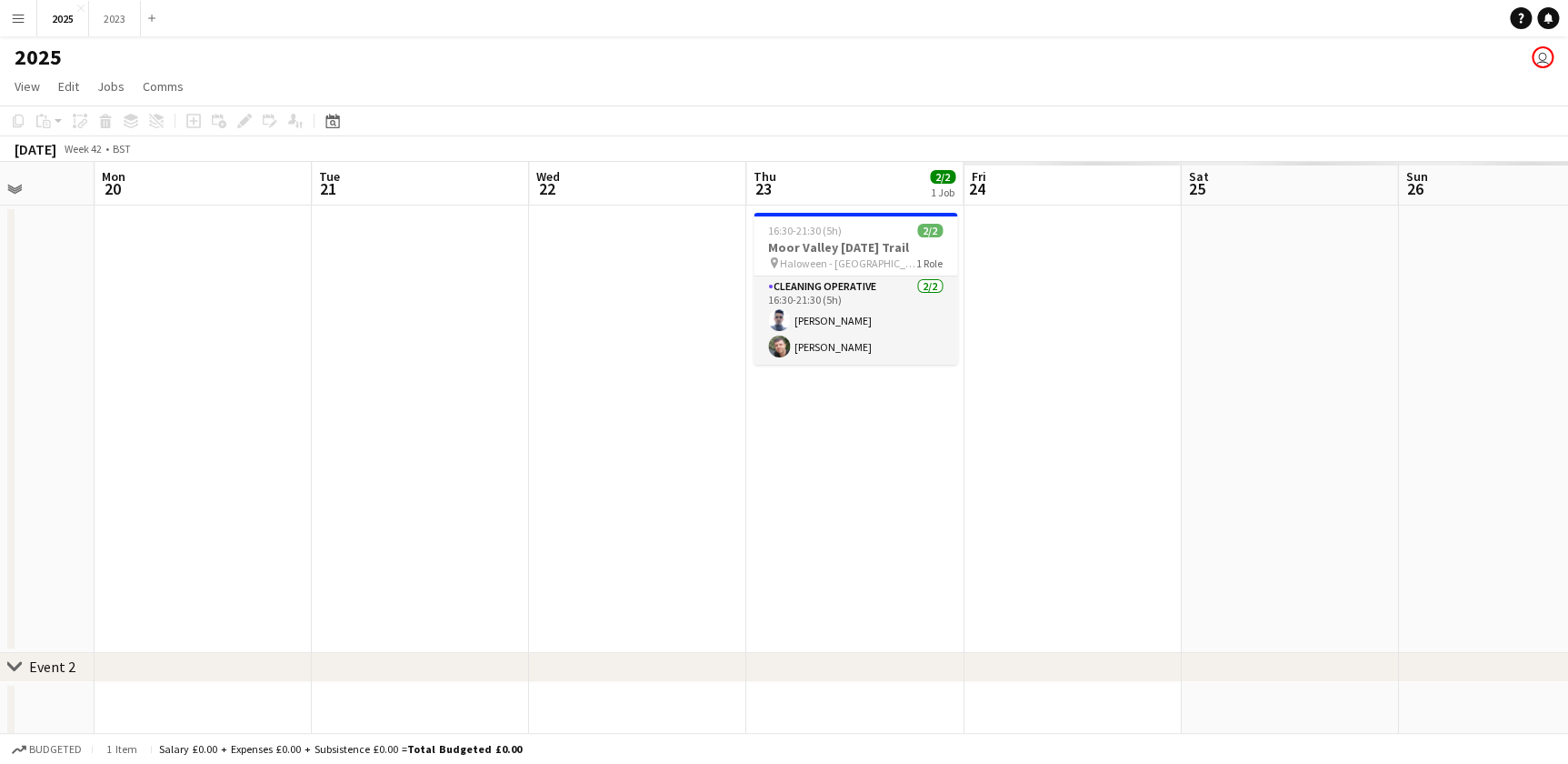
drag, startPoint x: 332, startPoint y: 477, endPoint x: 321, endPoint y: 477, distance: 11.0
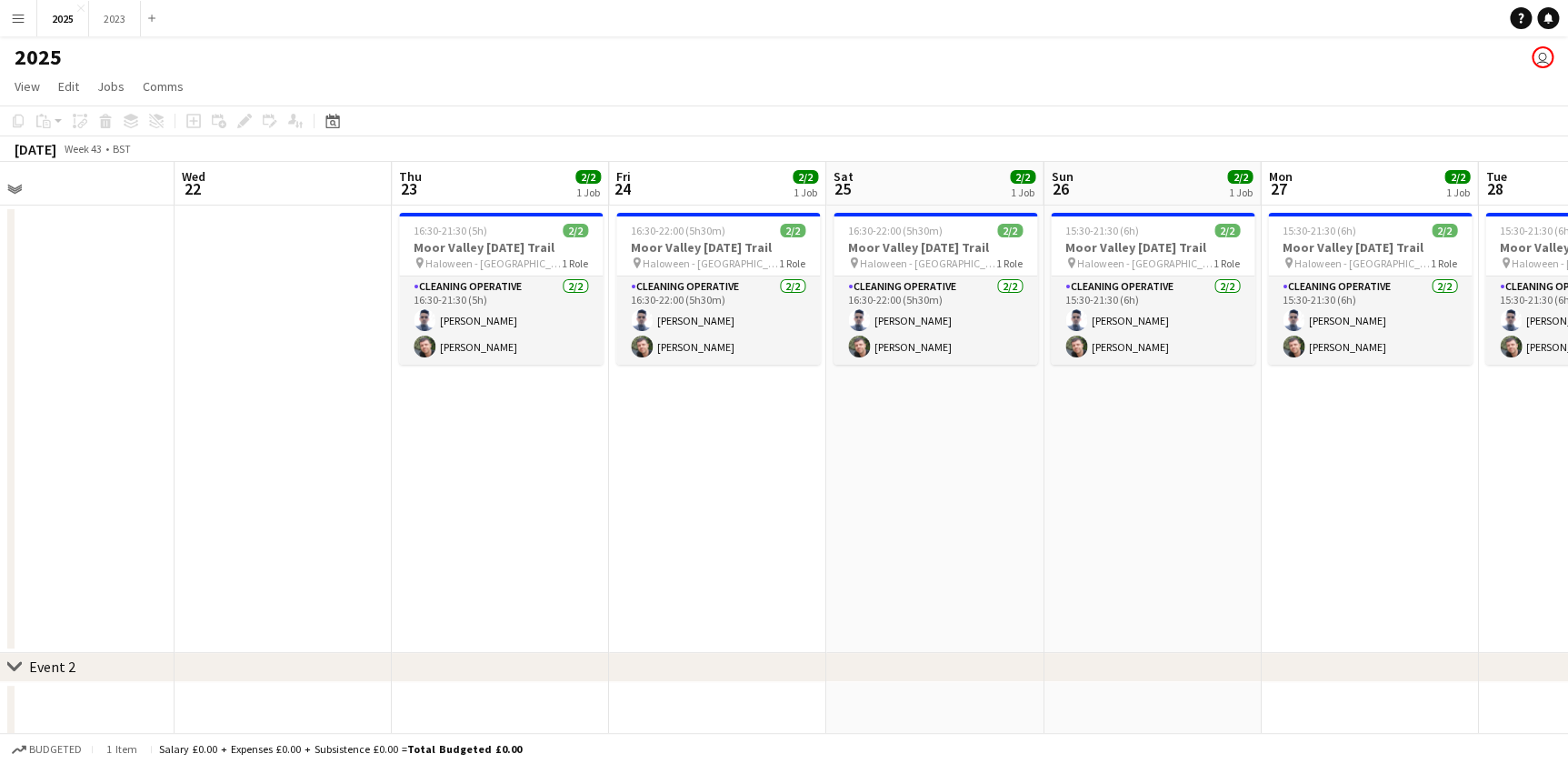
scroll to position [0, 700]
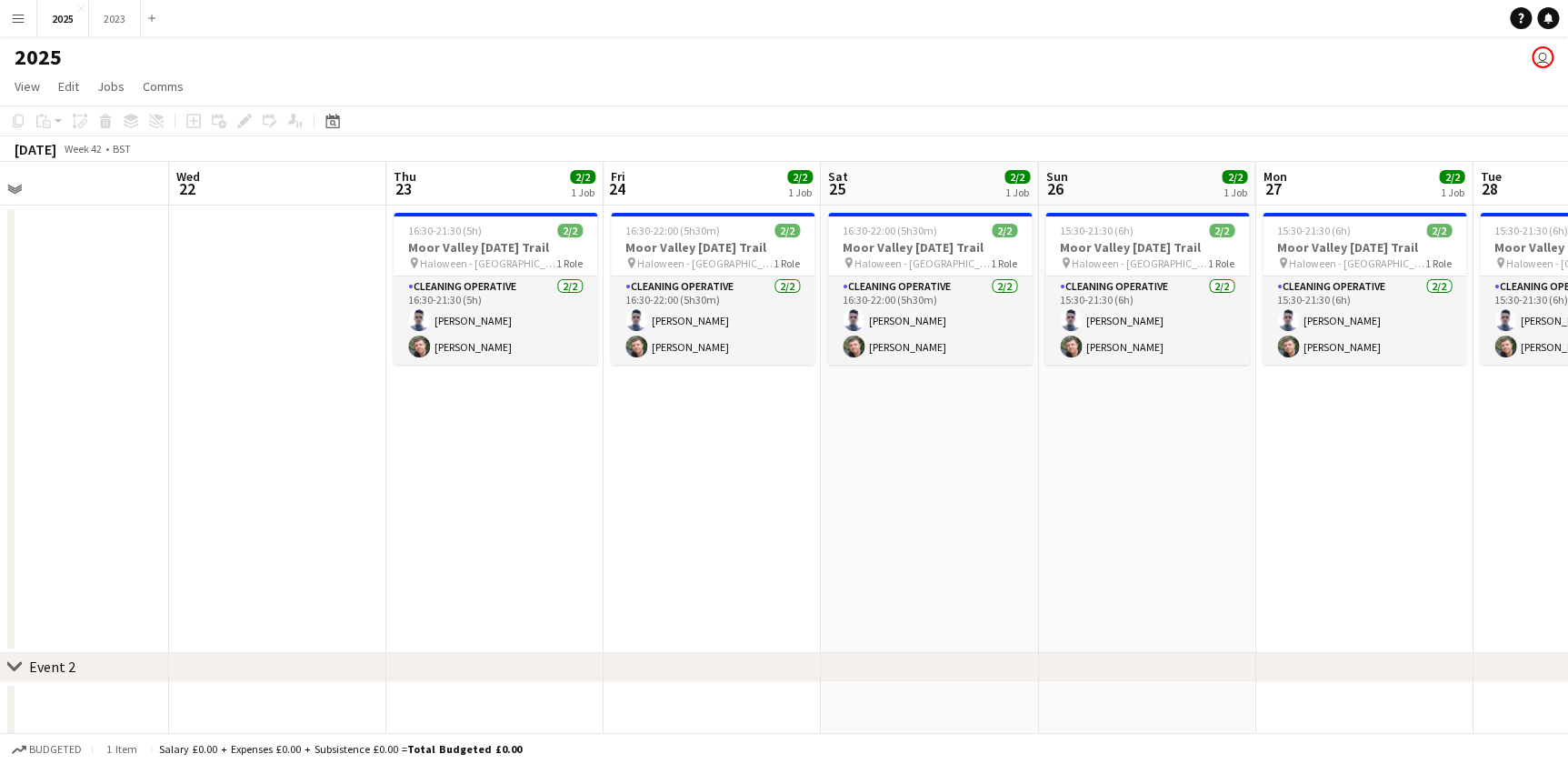
drag, startPoint x: 1095, startPoint y: 510, endPoint x: 505, endPoint y: 508, distance: 590.0
